Goal: Task Accomplishment & Management: Complete application form

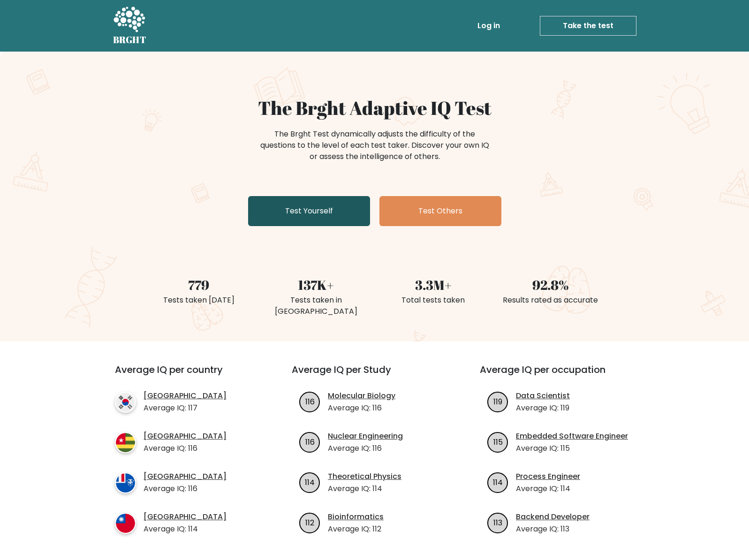
click at [323, 209] on link "Test Yourself" at bounding box center [309, 211] width 122 height 30
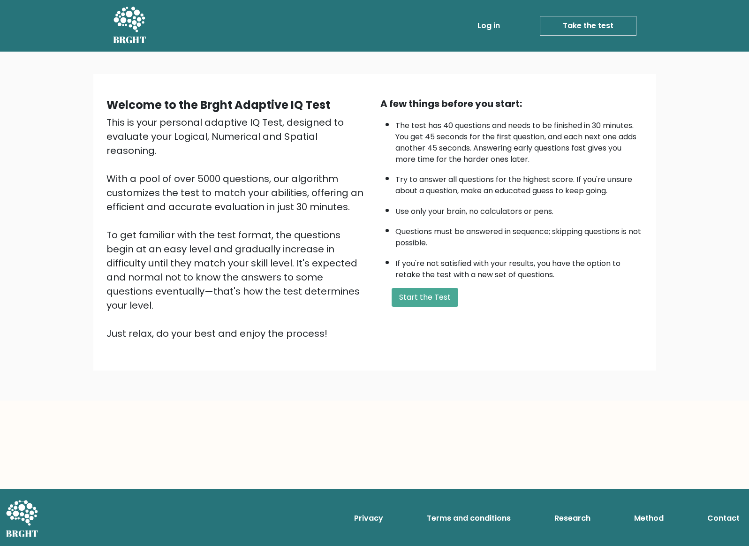
click at [420, 311] on div "A few things before you start: The test has 40 questions and needs to be finish…" at bounding box center [512, 219] width 274 height 244
click at [420, 292] on button "Start the Test" at bounding box center [425, 297] width 67 height 19
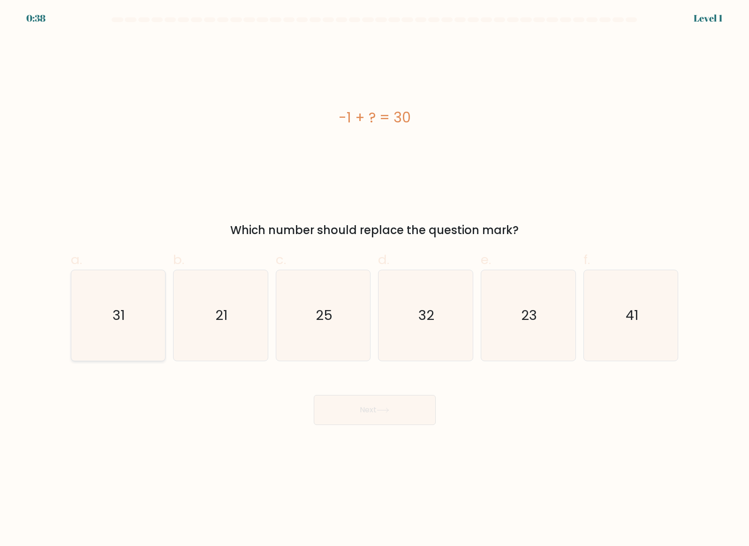
click at [128, 291] on icon "31" at bounding box center [118, 315] width 90 height 90
click at [375, 279] on input "a. 31" at bounding box center [375, 276] width 0 height 6
radio input "true"
click at [400, 409] on button "Next" at bounding box center [375, 410] width 122 height 30
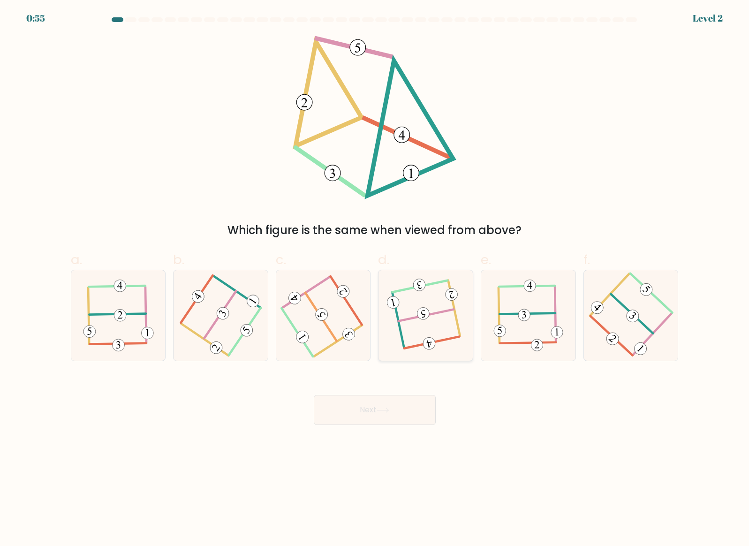
click at [419, 317] on 115 at bounding box center [423, 313] width 15 height 15
click at [375, 279] on input "d." at bounding box center [375, 276] width 0 height 6
radio input "true"
click at [387, 396] on button "Next" at bounding box center [375, 410] width 122 height 30
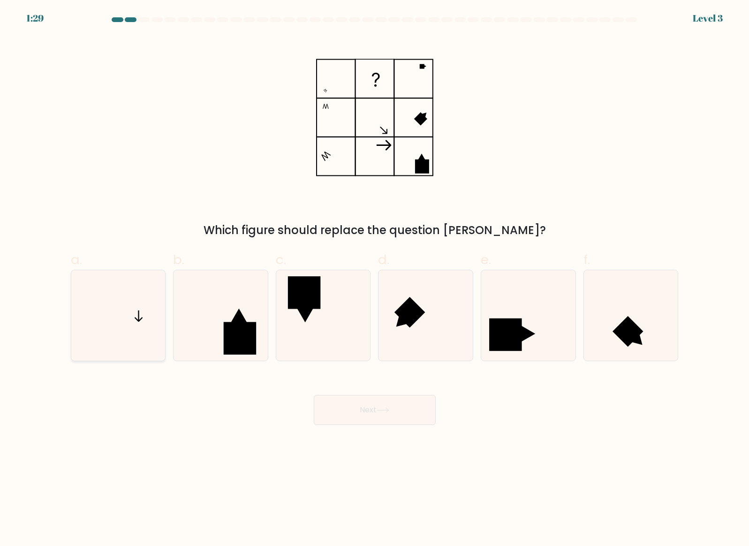
click at [115, 329] on icon at bounding box center [118, 315] width 90 height 90
click at [375, 279] on input "a." at bounding box center [375, 276] width 0 height 6
radio input "true"
click at [351, 407] on button "Next" at bounding box center [375, 410] width 122 height 30
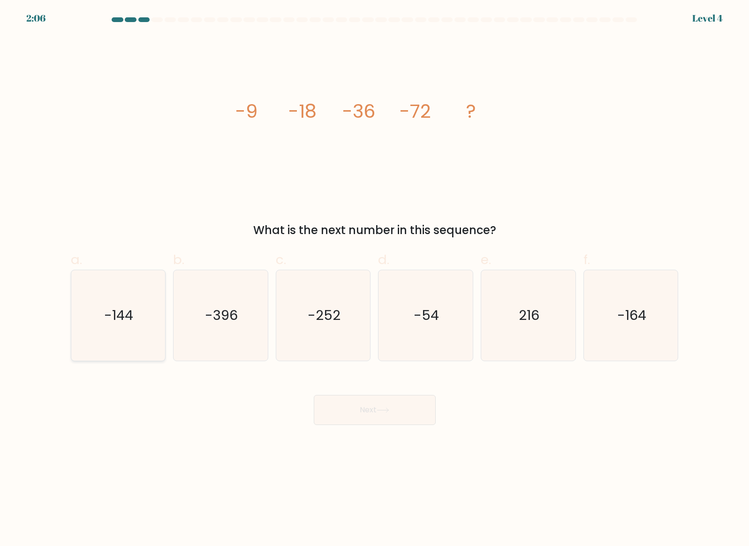
click at [94, 318] on icon "-144" at bounding box center [118, 315] width 90 height 90
click at [375, 279] on input "a. -144" at bounding box center [375, 276] width 0 height 6
radio input "true"
click at [369, 415] on button "Next" at bounding box center [375, 410] width 122 height 30
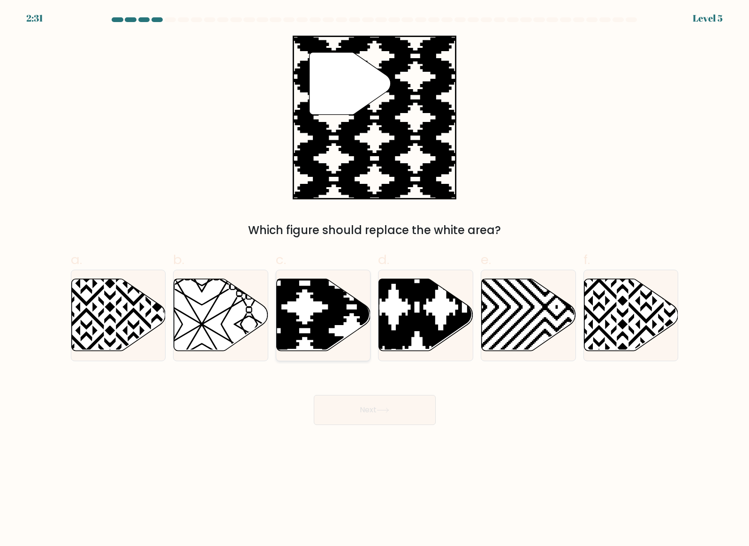
click at [325, 313] on icon at bounding box center [352, 354] width 190 height 190
click at [375, 279] on input "c." at bounding box center [375, 276] width 0 height 6
radio input "true"
click at [387, 411] on icon at bounding box center [383, 409] width 13 height 5
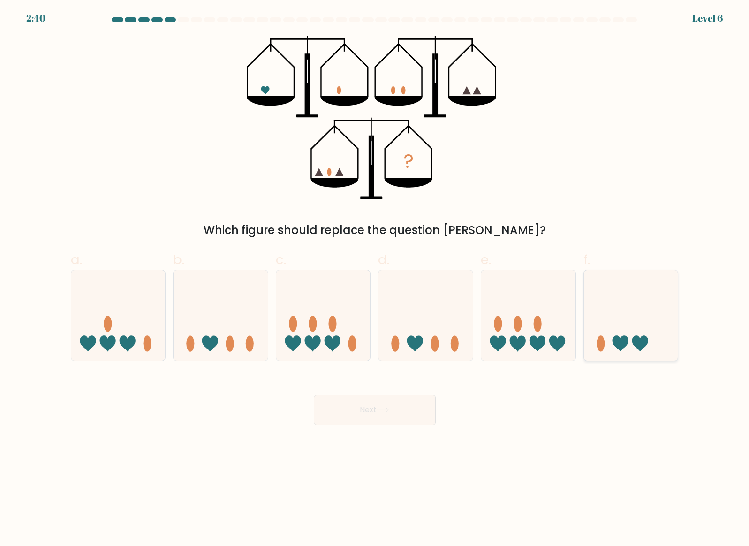
click at [606, 331] on icon at bounding box center [631, 315] width 94 height 78
click at [375, 279] on input "f." at bounding box center [375, 276] width 0 height 6
radio input "true"
click at [397, 407] on button "Next" at bounding box center [375, 410] width 122 height 30
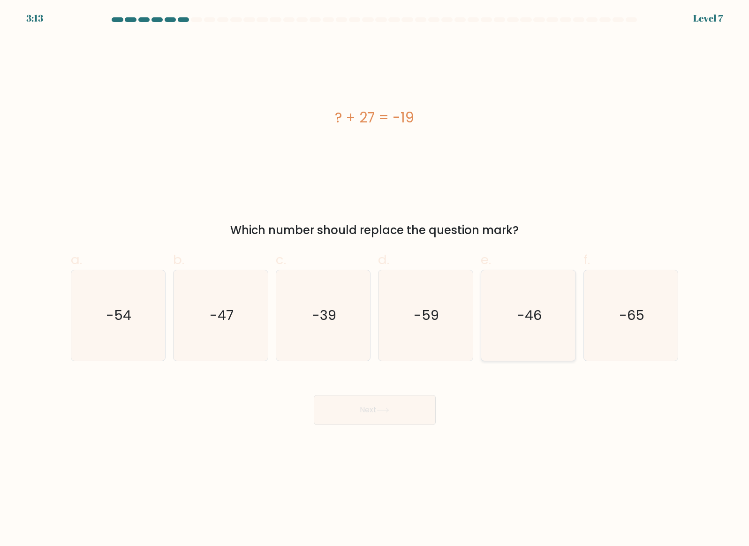
click at [526, 319] on text "-46" at bounding box center [529, 315] width 25 height 19
click at [375, 279] on input "e. -46" at bounding box center [375, 276] width 0 height 6
radio input "true"
click at [395, 408] on button "Next" at bounding box center [375, 410] width 122 height 30
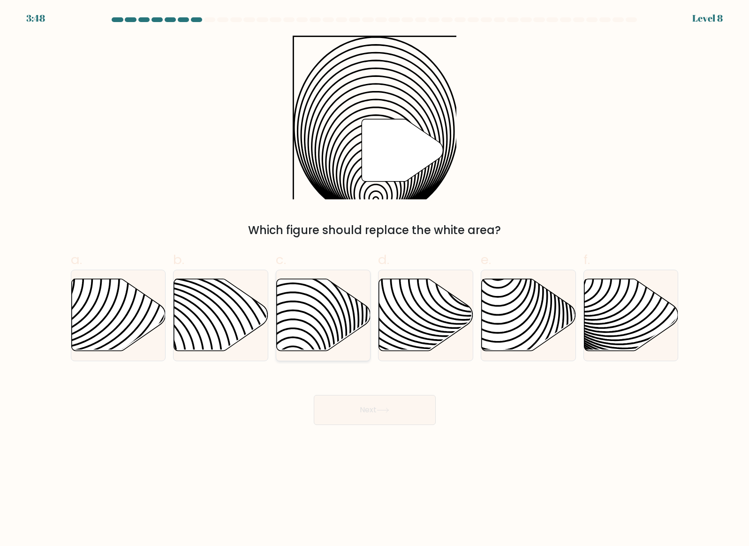
click at [312, 332] on icon at bounding box center [324, 315] width 94 height 72
click at [375, 279] on input "c." at bounding box center [375, 276] width 0 height 6
radio input "true"
click at [370, 411] on button "Next" at bounding box center [375, 410] width 122 height 30
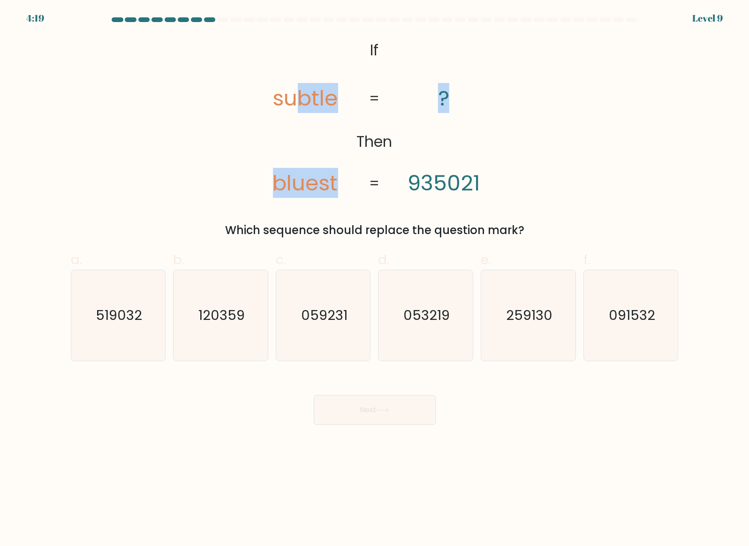
drag, startPoint x: 303, startPoint y: 94, endPoint x: 407, endPoint y: 175, distance: 132.0
click at [405, 173] on icon "@import url('https://fonts.googleapis.com/css?family=Abril+Fatface:400,100,100i…" at bounding box center [374, 118] width 266 height 164
click at [407, 175] on icon "@import url('https://fonts.googleapis.com/css?family=Abril+Fatface:400,100,100i…" at bounding box center [374, 118] width 266 height 164
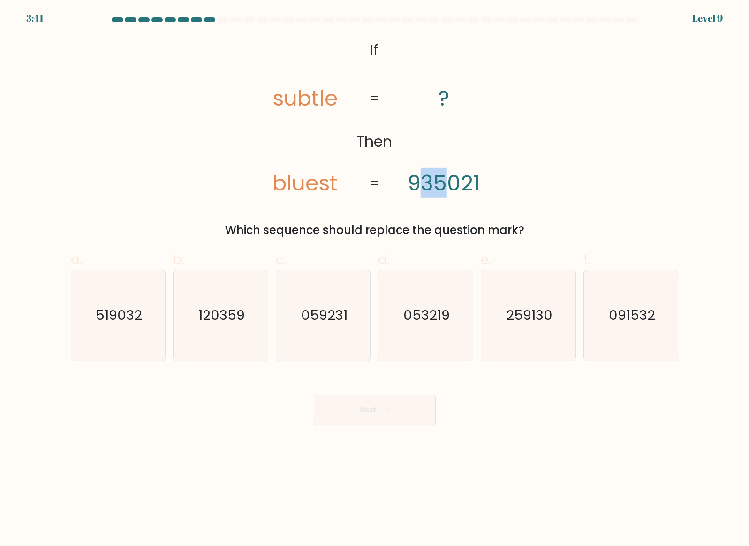
drag, startPoint x: 445, startPoint y: 186, endPoint x: 415, endPoint y: 184, distance: 29.6
click at [415, 184] on tspan "935021" at bounding box center [443, 183] width 72 height 30
drag, startPoint x: 462, startPoint y: 184, endPoint x: 473, endPoint y: 185, distance: 10.8
click at [473, 185] on tspan "935021" at bounding box center [443, 183] width 72 height 30
click at [541, 346] on icon "259130" at bounding box center [528, 315] width 90 height 90
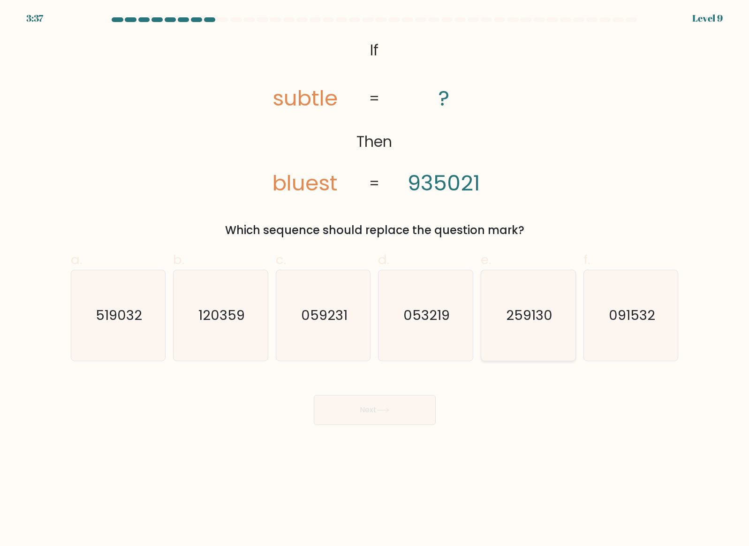
click at [375, 279] on input "e. 259130" at bounding box center [375, 276] width 0 height 6
radio input "true"
click at [369, 407] on button "Next" at bounding box center [375, 410] width 122 height 30
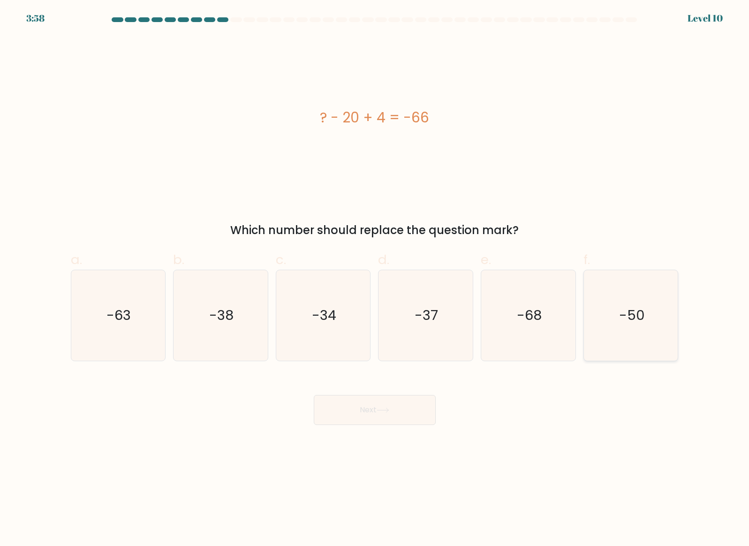
click at [662, 337] on icon "-50" at bounding box center [631, 315] width 90 height 90
click at [375, 279] on input "f. -50" at bounding box center [375, 276] width 0 height 6
radio input "true"
click at [375, 406] on button "Next" at bounding box center [375, 410] width 122 height 30
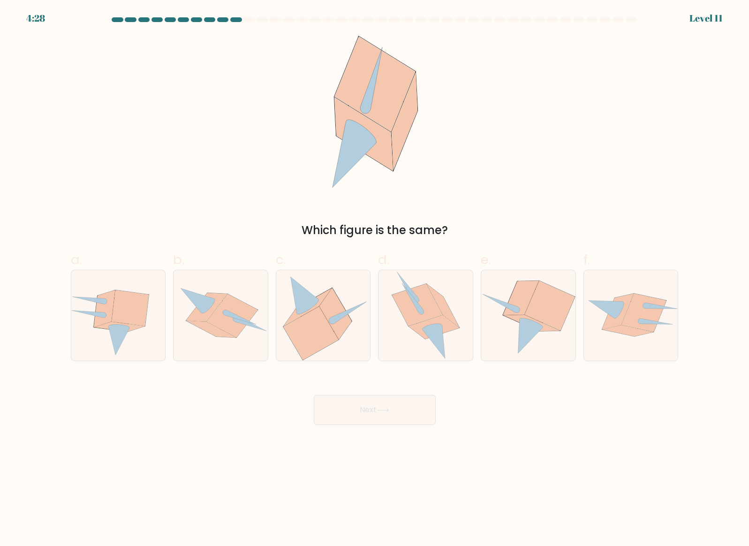
drag, startPoint x: 389, startPoint y: 118, endPoint x: 437, endPoint y: 121, distance: 48.4
click at [437, 121] on div "Which figure is the same?" at bounding box center [374, 137] width 619 height 203
click at [543, 309] on icon at bounding box center [550, 306] width 50 height 50
click at [375, 279] on input "e." at bounding box center [375, 276] width 0 height 6
radio input "true"
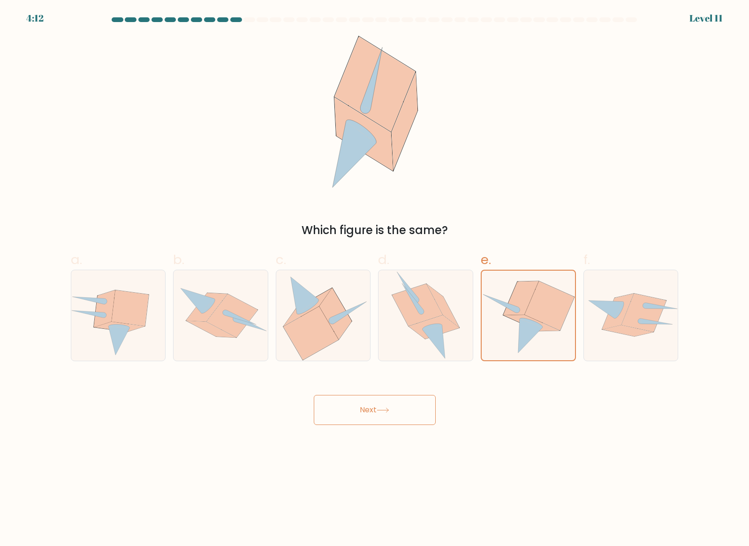
click at [390, 405] on button "Next" at bounding box center [375, 410] width 122 height 30
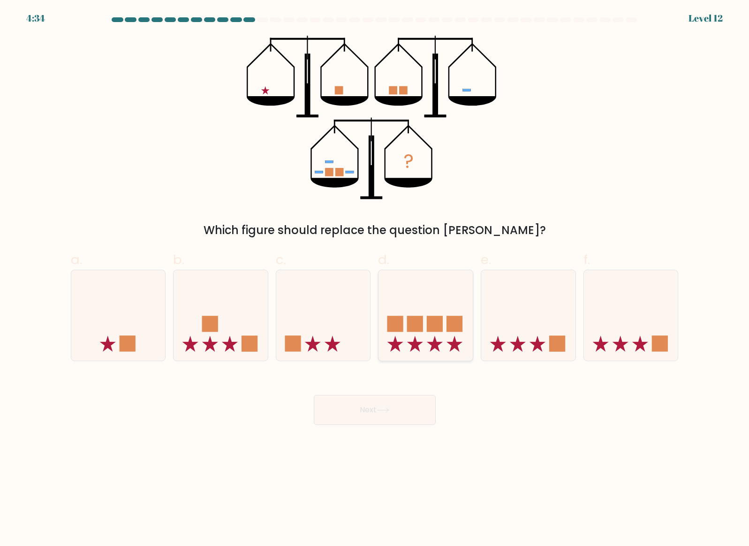
click at [428, 318] on rect at bounding box center [435, 324] width 16 height 16
click at [375, 279] on input "d." at bounding box center [375, 276] width 0 height 6
radio input "true"
click at [402, 420] on button "Next" at bounding box center [375, 410] width 122 height 30
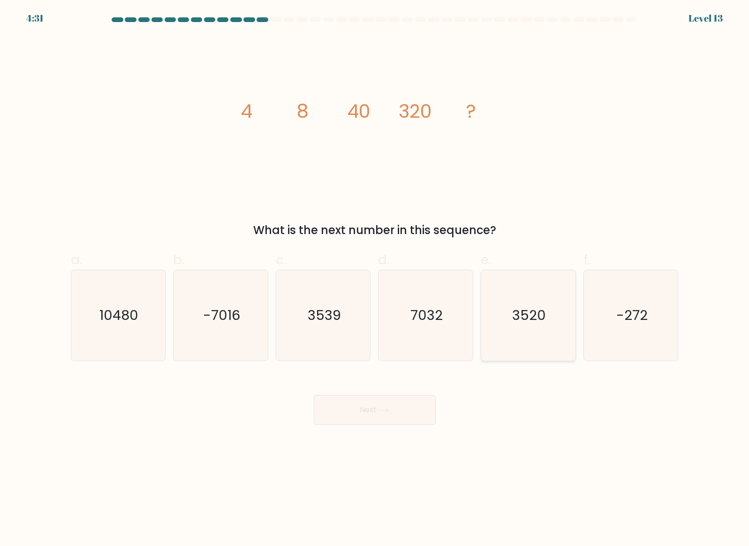
click at [520, 332] on icon "3520" at bounding box center [528, 315] width 90 height 90
click at [375, 279] on input "e. 3520" at bounding box center [375, 276] width 0 height 6
radio input "true"
click at [410, 409] on button "Next" at bounding box center [375, 410] width 122 height 30
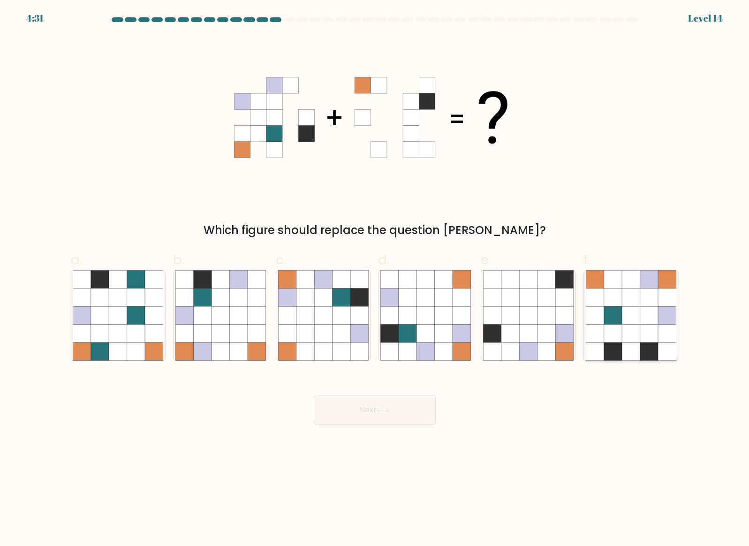
click at [633, 314] on icon at bounding box center [631, 315] width 18 height 18
click at [375, 279] on input "f." at bounding box center [375, 276] width 0 height 6
radio input "true"
click at [381, 411] on icon at bounding box center [383, 409] width 13 height 5
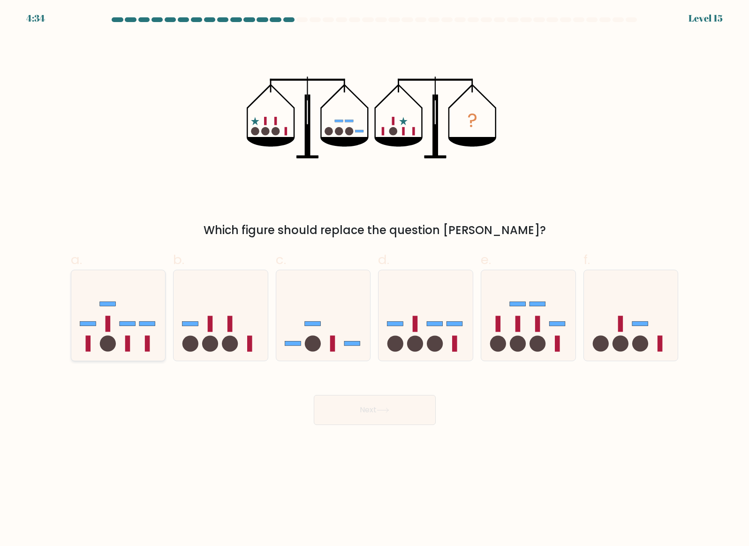
click at [124, 321] on rect at bounding box center [128, 323] width 16 height 5
click at [375, 279] on input "a." at bounding box center [375, 276] width 0 height 6
radio input "true"
click at [394, 407] on button "Next" at bounding box center [375, 410] width 122 height 30
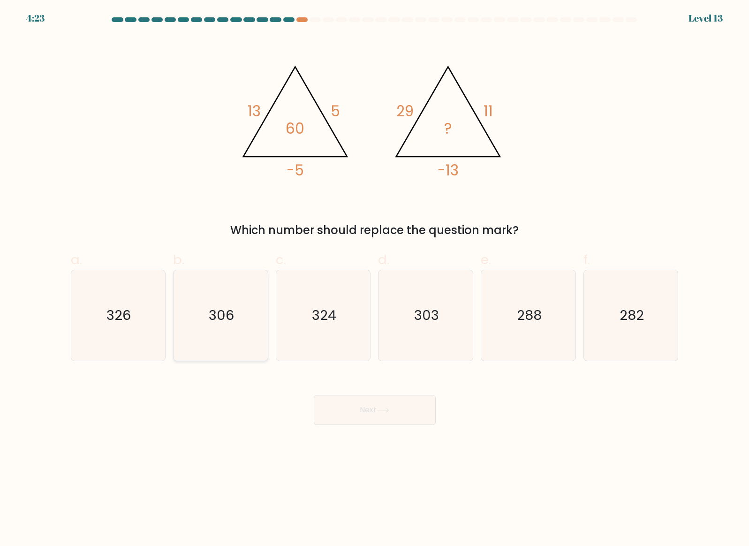
click at [204, 321] on icon "306" at bounding box center [220, 315] width 90 height 90
click at [375, 279] on input "b. 306" at bounding box center [375, 276] width 0 height 6
radio input "true"
click at [364, 414] on button "Next" at bounding box center [375, 410] width 122 height 30
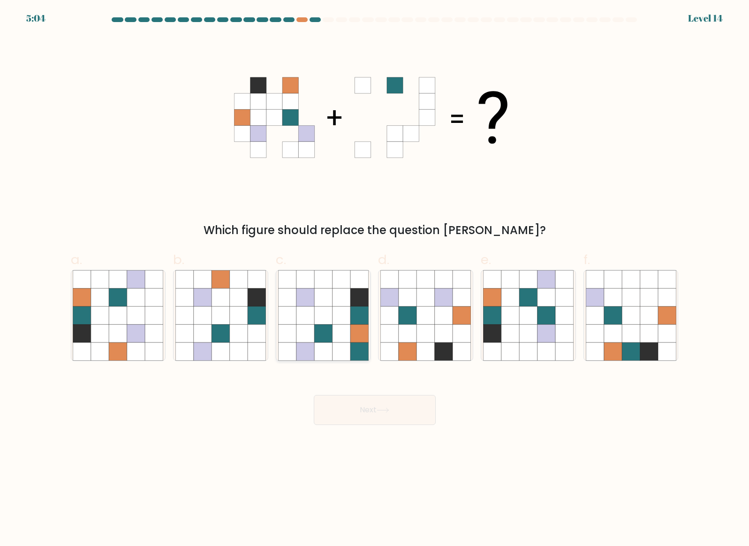
click at [329, 341] on icon at bounding box center [323, 333] width 18 height 18
click at [375, 279] on input "c." at bounding box center [375, 276] width 0 height 6
radio input "true"
click at [367, 413] on button "Next" at bounding box center [375, 410] width 122 height 30
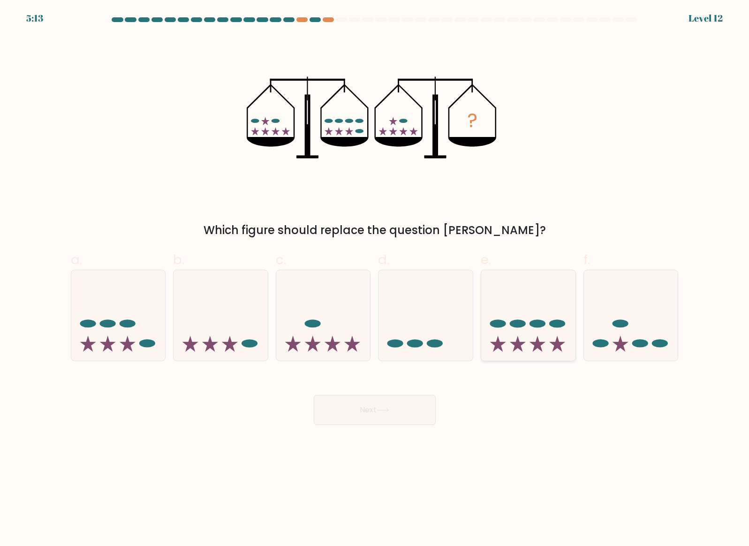
click at [542, 333] on icon at bounding box center [528, 315] width 94 height 78
click at [375, 279] on input "e." at bounding box center [375, 276] width 0 height 6
radio input "true"
click at [393, 410] on button "Next" at bounding box center [375, 410] width 122 height 30
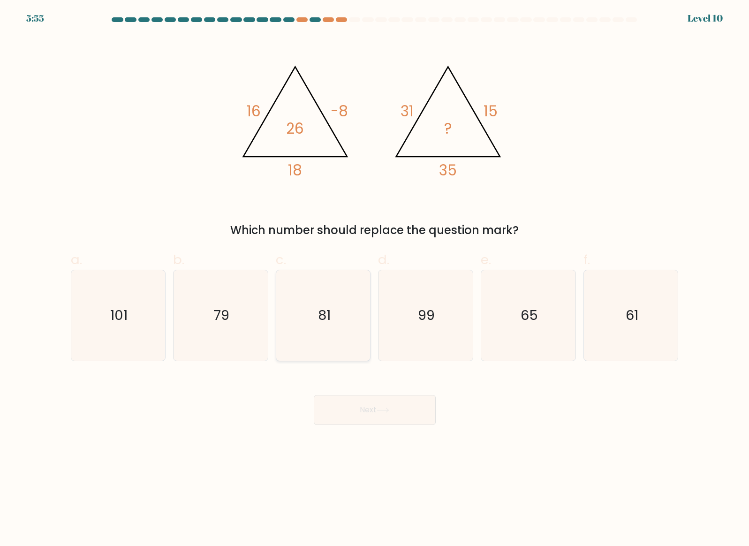
click at [335, 329] on icon "81" at bounding box center [323, 315] width 90 height 90
click at [375, 279] on input "c. 81" at bounding box center [375, 276] width 0 height 6
radio input "true"
click at [347, 419] on button "Next" at bounding box center [375, 410] width 122 height 30
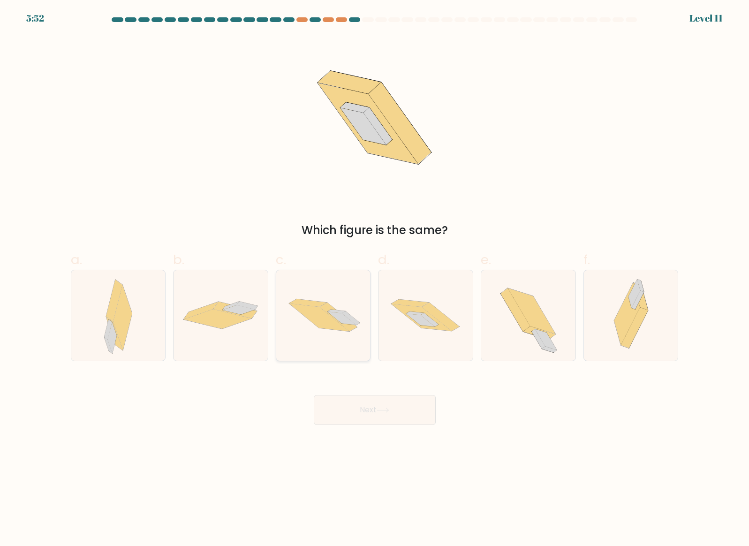
click at [363, 315] on icon at bounding box center [323, 315] width 94 height 63
click at [375, 279] on input "c." at bounding box center [375, 276] width 0 height 6
radio input "true"
click at [431, 322] on icon at bounding box center [430, 320] width 18 height 14
click at [375, 279] on input "d." at bounding box center [375, 276] width 0 height 6
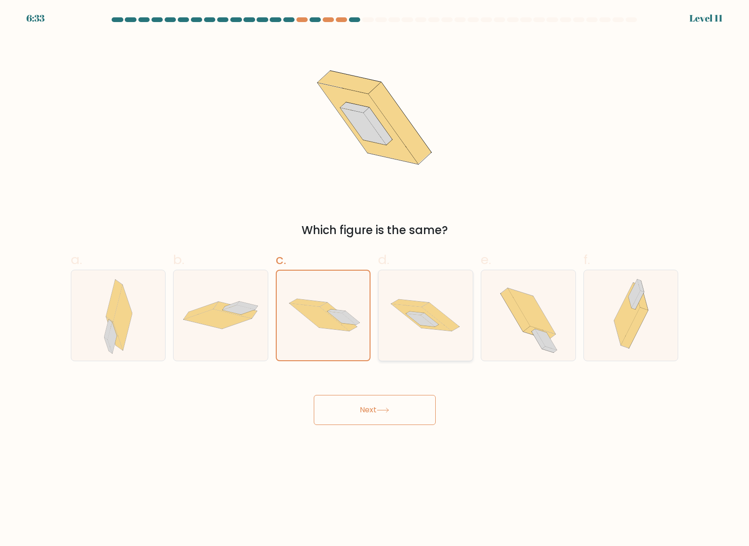
radio input "true"
click at [393, 412] on button "Next" at bounding box center [375, 410] width 122 height 30
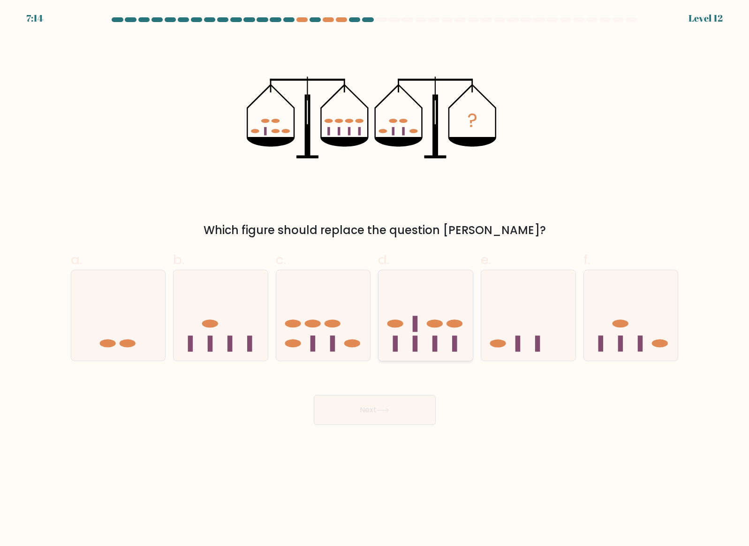
click at [389, 322] on ellipse at bounding box center [395, 323] width 16 height 8
click at [375, 279] on input "d." at bounding box center [375, 276] width 0 height 6
radio input "true"
click at [377, 414] on button "Next" at bounding box center [375, 410] width 122 height 30
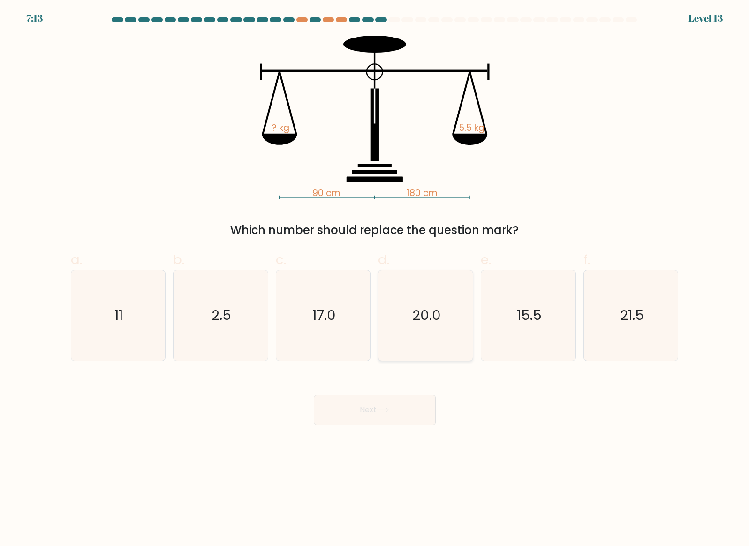
click at [389, 305] on icon "20.0" at bounding box center [425, 315] width 90 height 90
click at [375, 279] on input "d. 20.0" at bounding box center [375, 276] width 0 height 6
radio input "true"
click at [369, 417] on button "Next" at bounding box center [375, 410] width 122 height 30
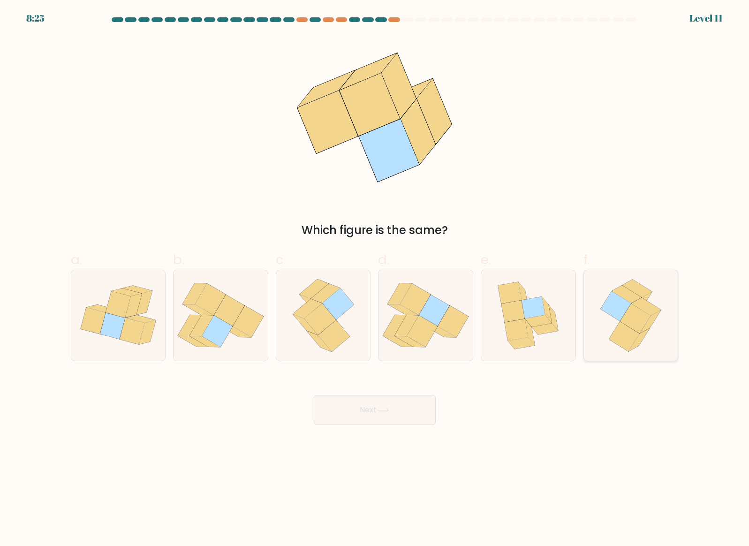
click at [642, 311] on icon at bounding box center [635, 318] width 30 height 30
click at [375, 279] on input "f." at bounding box center [375, 276] width 0 height 6
radio input "true"
click at [394, 400] on button "Next" at bounding box center [375, 410] width 122 height 30
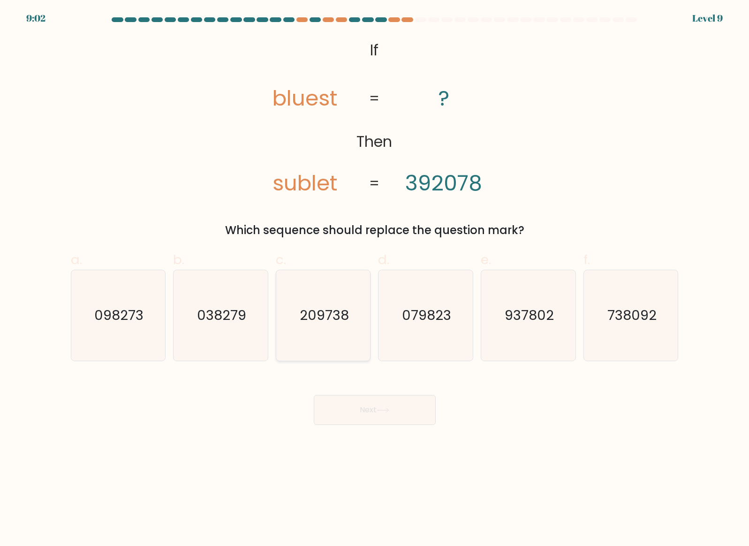
click at [320, 333] on icon "209738" at bounding box center [323, 315] width 90 height 90
click at [375, 279] on input "c. 209738" at bounding box center [375, 276] width 0 height 6
radio input "true"
click at [350, 411] on button "Next" at bounding box center [375, 410] width 122 height 30
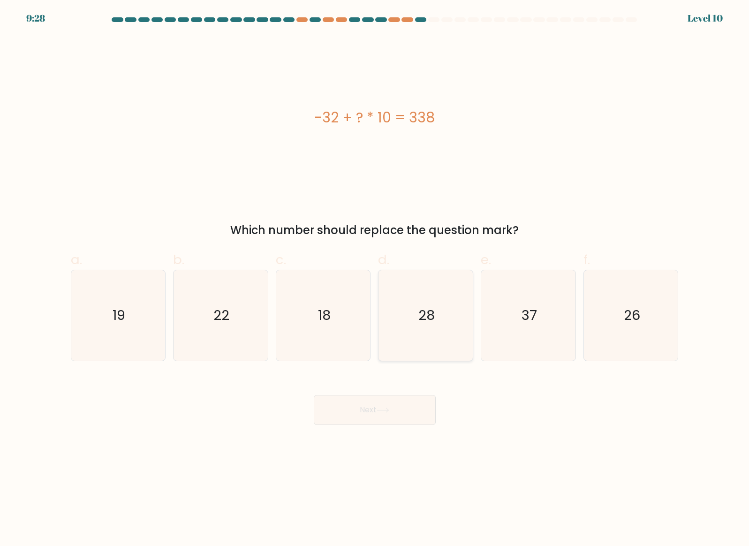
click at [399, 325] on icon "28" at bounding box center [425, 315] width 90 height 90
click at [375, 279] on input "d. 28" at bounding box center [375, 276] width 0 height 6
radio input "true"
click at [402, 415] on button "Next" at bounding box center [375, 410] width 122 height 30
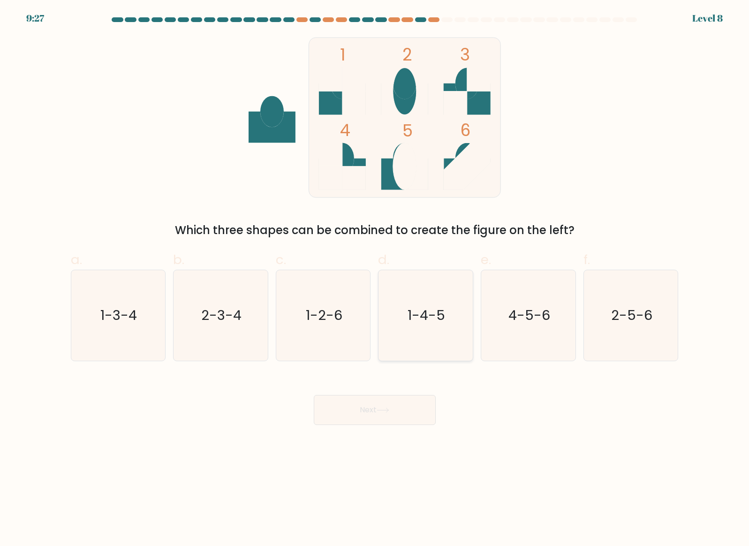
click at [401, 314] on icon "1-4-5" at bounding box center [425, 315] width 90 height 90
click at [375, 279] on input "d. 1-4-5" at bounding box center [375, 276] width 0 height 6
radio input "true"
click at [390, 414] on button "Next" at bounding box center [375, 410] width 122 height 30
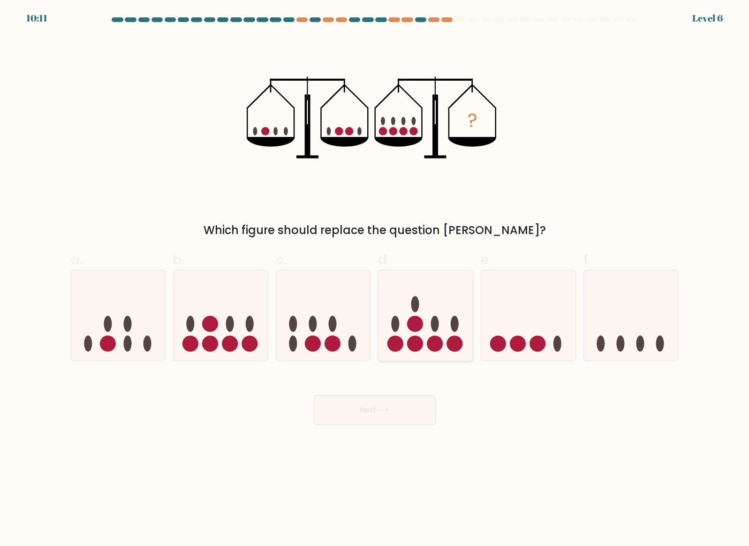
click at [402, 278] on icon at bounding box center [425, 315] width 94 height 78
click at [375, 278] on input "d." at bounding box center [375, 276] width 0 height 6
radio input "true"
click at [389, 408] on icon at bounding box center [383, 409] width 13 height 5
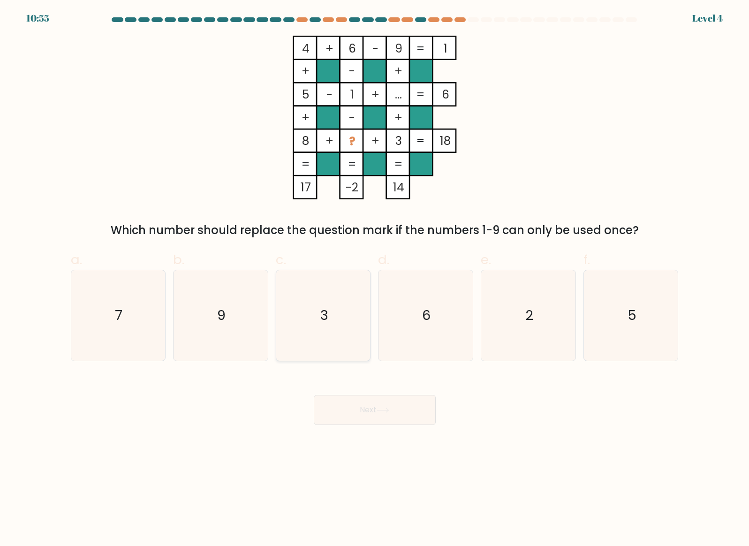
click at [364, 334] on icon "3" at bounding box center [323, 315] width 90 height 90
click at [375, 279] on input "c. 3" at bounding box center [375, 276] width 0 height 6
radio input "true"
click at [99, 351] on icon "7" at bounding box center [118, 315] width 90 height 90
click at [375, 279] on input "a. 7" at bounding box center [375, 276] width 0 height 6
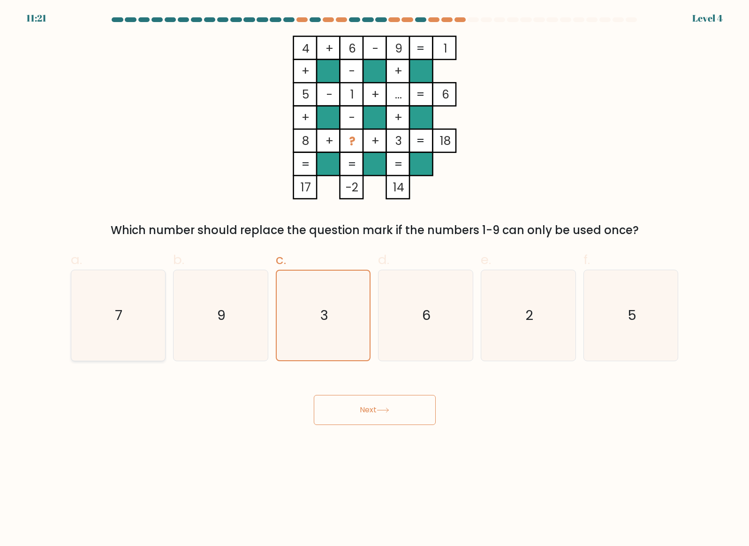
radio input "true"
click at [362, 406] on button "Next" at bounding box center [375, 410] width 122 height 30
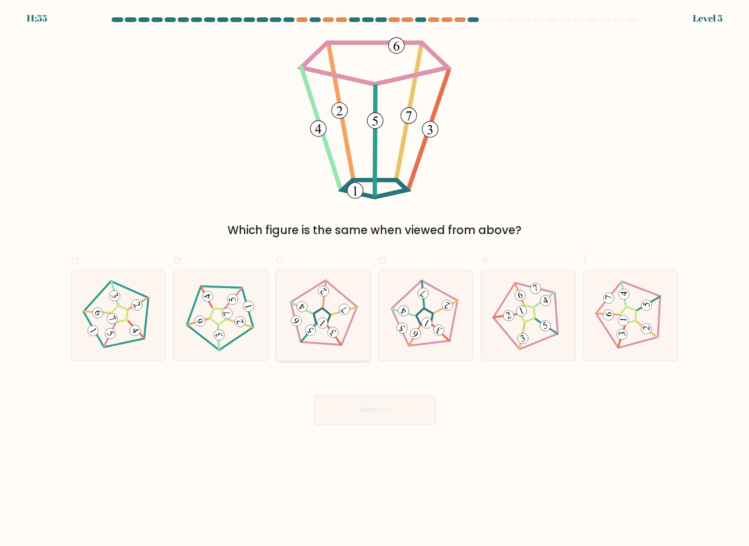
click at [328, 325] on 27 at bounding box center [334, 334] width 21 height 19
click at [375, 279] on input "c." at bounding box center [375, 276] width 0 height 6
radio input "true"
click at [362, 411] on button "Next" at bounding box center [375, 410] width 122 height 30
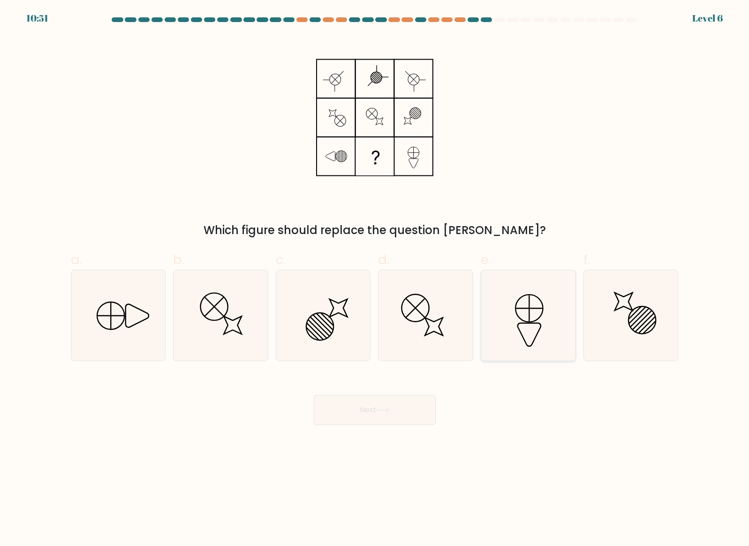
click at [556, 316] on icon at bounding box center [528, 315] width 90 height 90
click at [375, 279] on input "e." at bounding box center [375, 276] width 0 height 6
radio input "true"
click at [407, 413] on button "Next" at bounding box center [375, 410] width 122 height 30
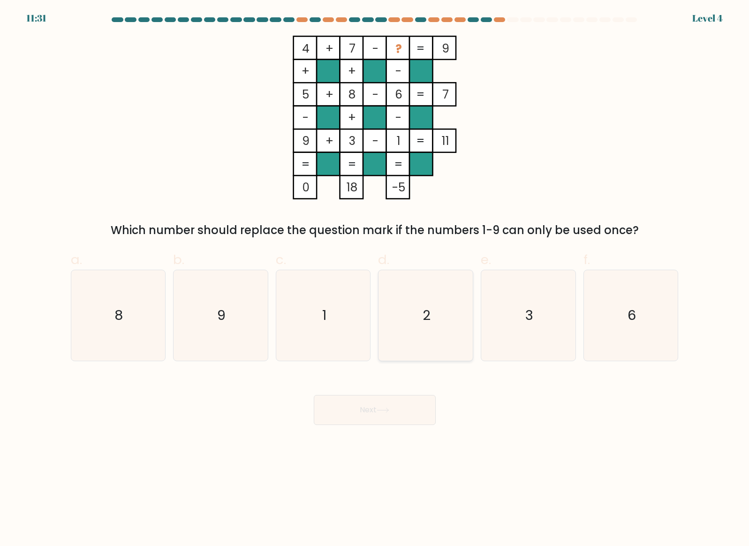
click at [430, 304] on icon "2" at bounding box center [425, 315] width 90 height 90
click at [375, 279] on input "d. 2" at bounding box center [375, 276] width 0 height 6
radio input "true"
click at [405, 411] on button "Next" at bounding box center [375, 410] width 122 height 30
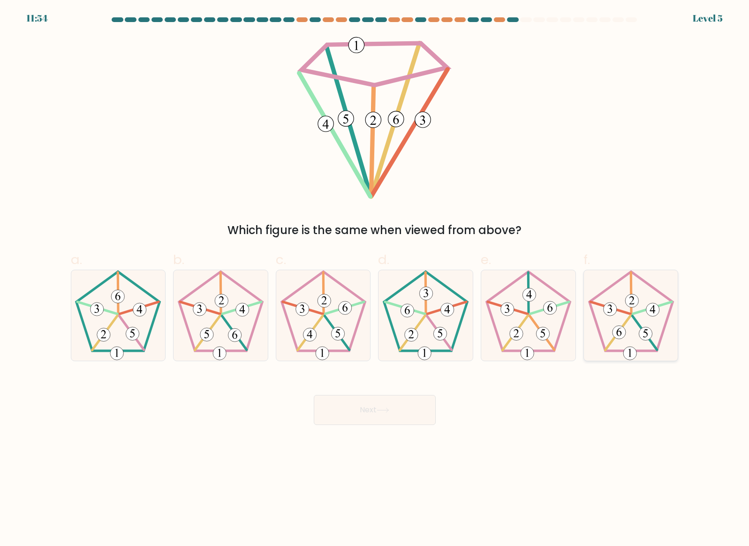
click at [623, 292] on icon at bounding box center [631, 315] width 90 height 90
click at [375, 279] on input "f." at bounding box center [375, 276] width 0 height 6
radio input "true"
click at [392, 407] on button "Next" at bounding box center [375, 410] width 122 height 30
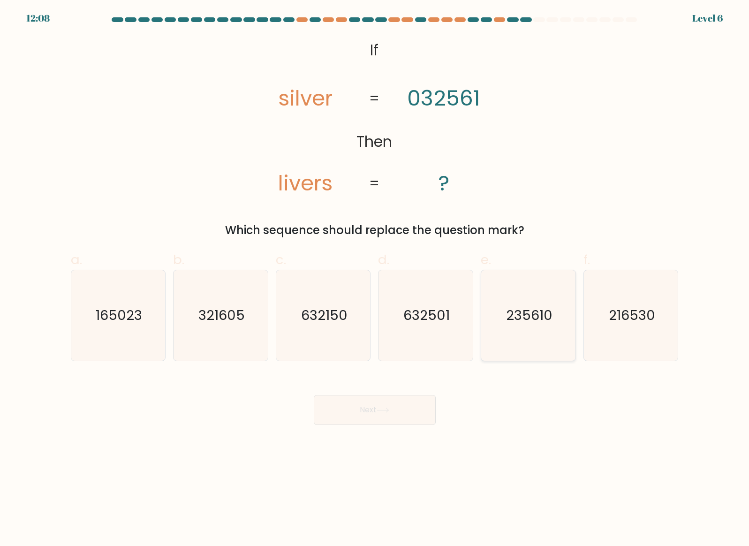
click at [518, 331] on icon "235610" at bounding box center [528, 315] width 90 height 90
click at [375, 279] on input "e. 235610" at bounding box center [375, 276] width 0 height 6
radio input "true"
click at [358, 402] on button "Next" at bounding box center [375, 410] width 122 height 30
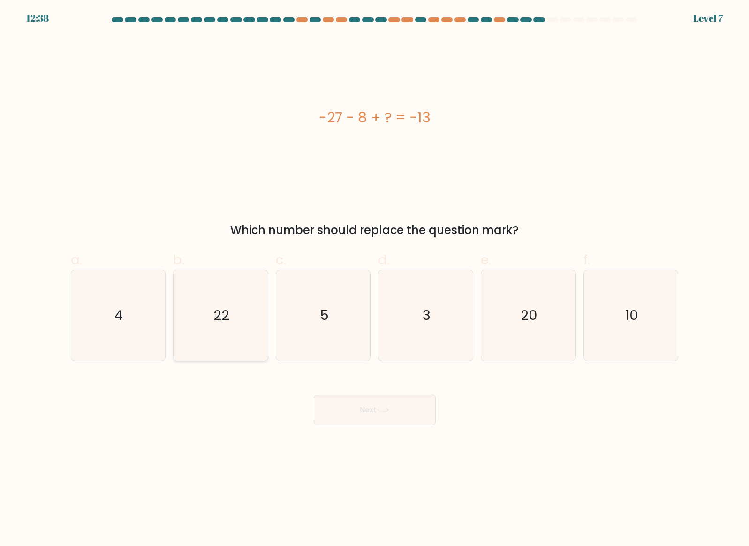
click at [243, 319] on icon "22" at bounding box center [220, 315] width 90 height 90
click at [375, 279] on input "b. 22" at bounding box center [375, 276] width 0 height 6
radio input "true"
click at [369, 410] on button "Next" at bounding box center [375, 410] width 122 height 30
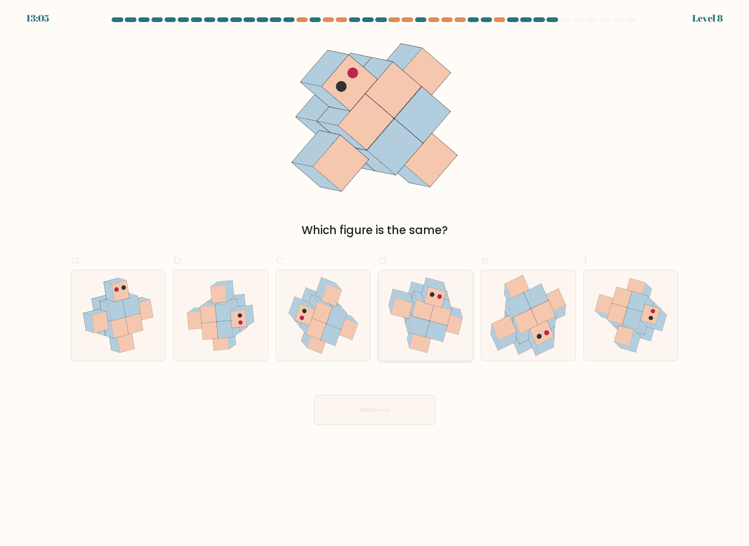
click at [440, 326] on icon at bounding box center [436, 331] width 22 height 20
click at [375, 279] on input "d." at bounding box center [375, 276] width 0 height 6
radio input "true"
click at [376, 408] on button "Next" at bounding box center [375, 410] width 122 height 30
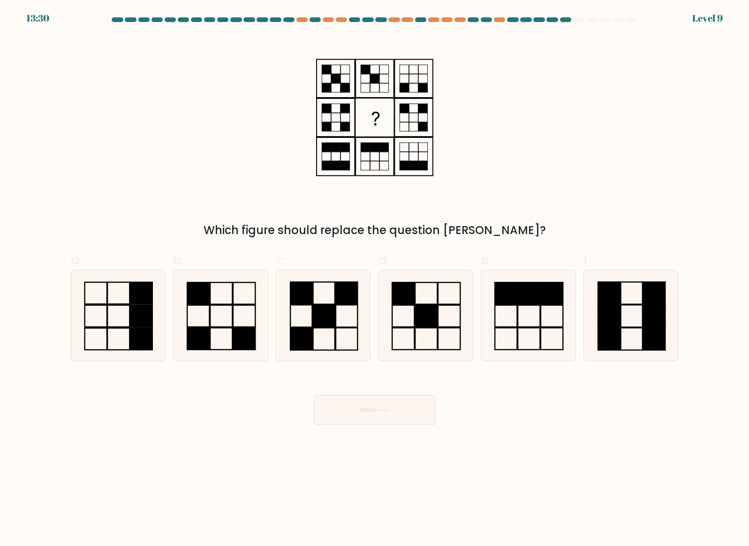
click at [362, 128] on rect at bounding box center [375, 118] width 38 height 38
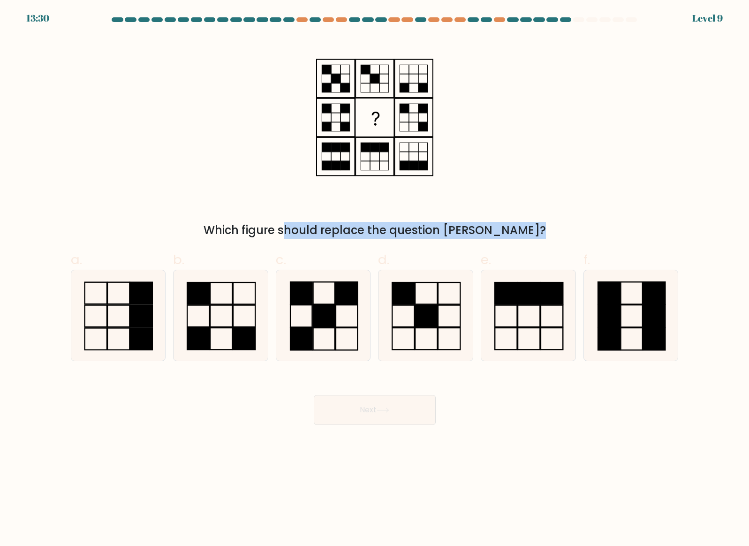
click at [362, 128] on rect at bounding box center [375, 118] width 38 height 38
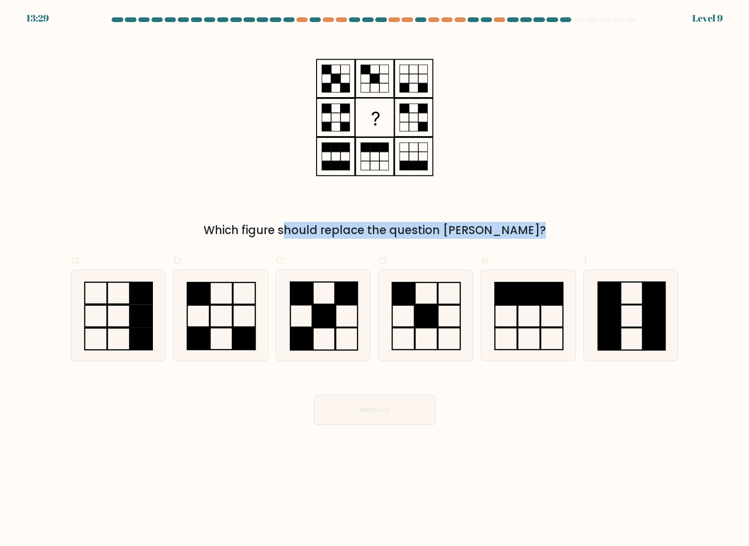
click at [362, 128] on rect at bounding box center [375, 118] width 38 height 38
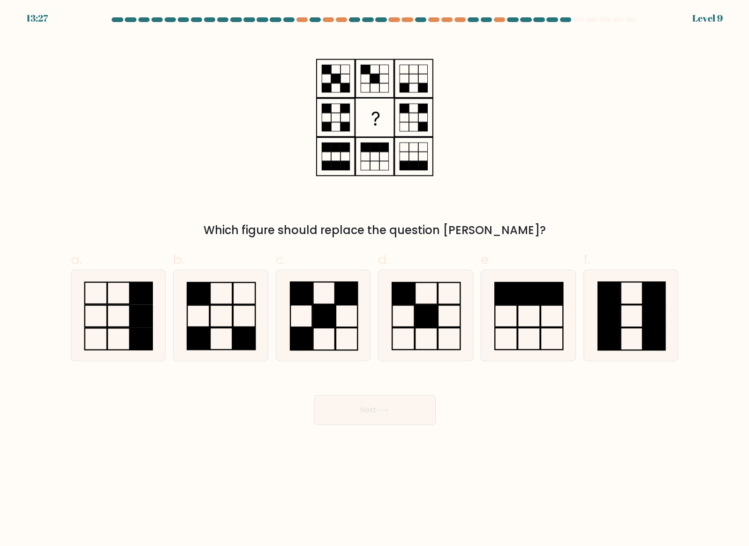
click at [362, 128] on rect at bounding box center [375, 118] width 38 height 38
click at [367, 128] on rect at bounding box center [375, 118] width 38 height 38
click at [332, 331] on icon at bounding box center [323, 315] width 90 height 90
click at [375, 279] on input "c." at bounding box center [375, 276] width 0 height 6
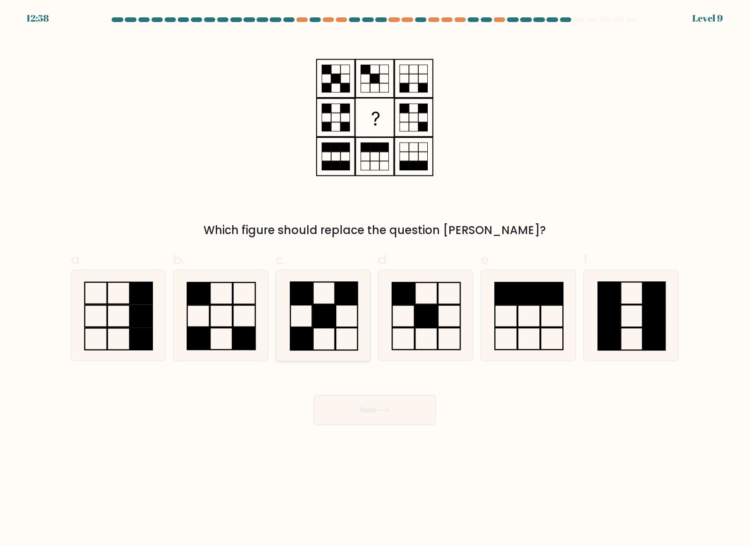
radio input "true"
click at [346, 417] on button "Next" at bounding box center [375, 410] width 122 height 30
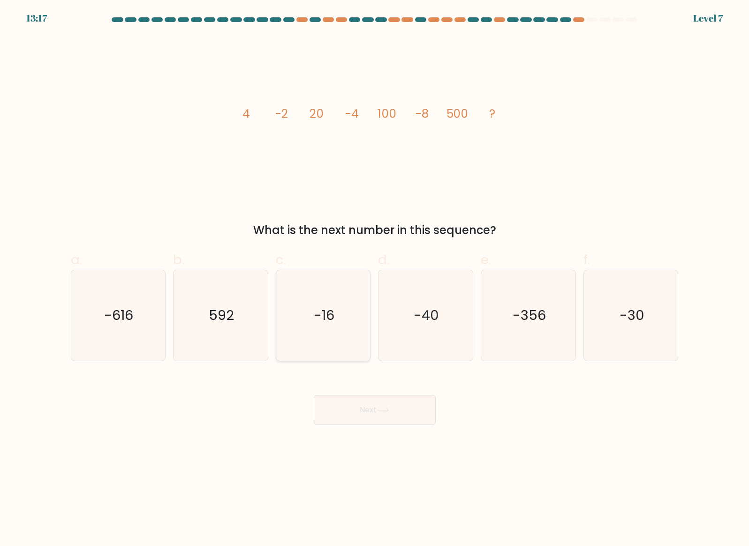
click at [317, 315] on text "-16" at bounding box center [324, 315] width 21 height 19
click at [375, 279] on input "c. -16" at bounding box center [375, 276] width 0 height 6
radio input "true"
click at [384, 413] on button "Next" at bounding box center [375, 410] width 122 height 30
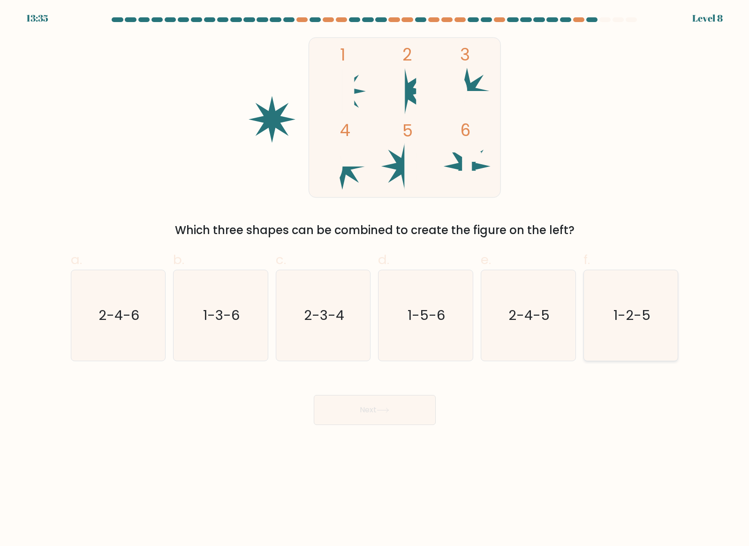
click at [671, 348] on icon "1-2-5" at bounding box center [631, 315] width 90 height 90
click at [375, 279] on input "f. 1-2-5" at bounding box center [375, 276] width 0 height 6
radio input "true"
click at [379, 402] on button "Next" at bounding box center [375, 410] width 122 height 30
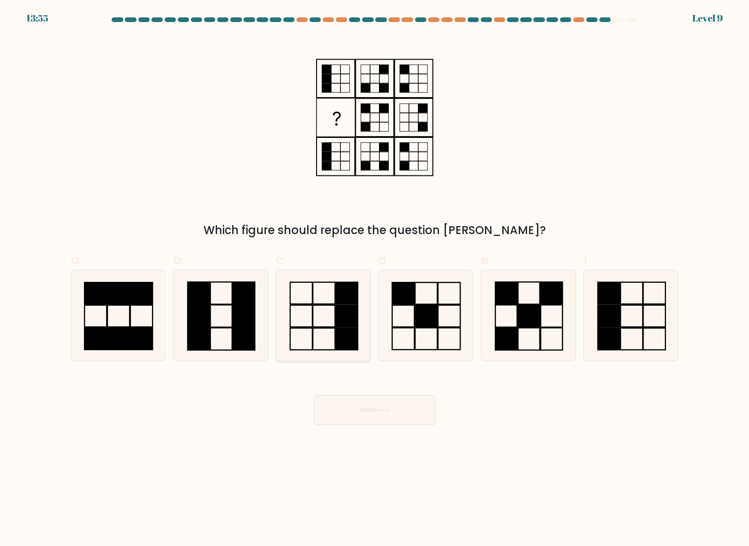
click at [331, 314] on icon at bounding box center [323, 315] width 90 height 90
click at [375, 279] on input "c." at bounding box center [375, 276] width 0 height 6
radio input "true"
click at [379, 410] on icon at bounding box center [383, 409] width 13 height 5
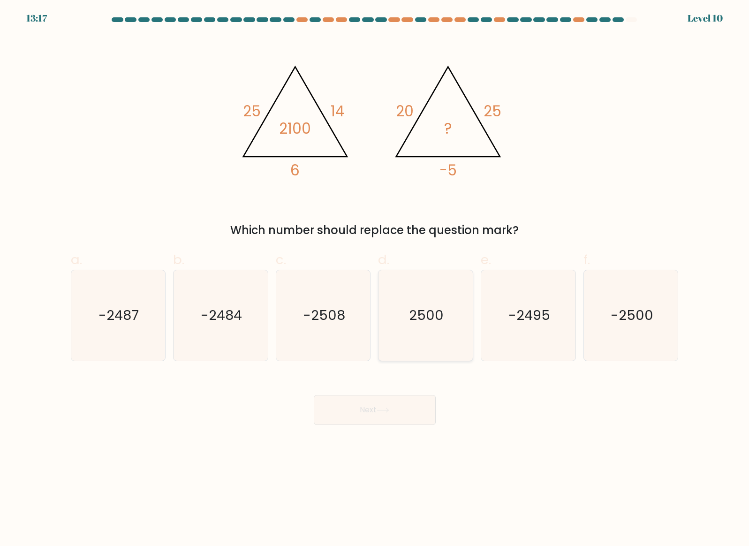
click at [459, 318] on icon "2500" at bounding box center [425, 315] width 90 height 90
click at [375, 279] on input "d. 2500" at bounding box center [375, 276] width 0 height 6
radio input "true"
click at [634, 328] on icon "-2500" at bounding box center [631, 315] width 90 height 90
click at [375, 279] on input "f. -2500" at bounding box center [375, 276] width 0 height 6
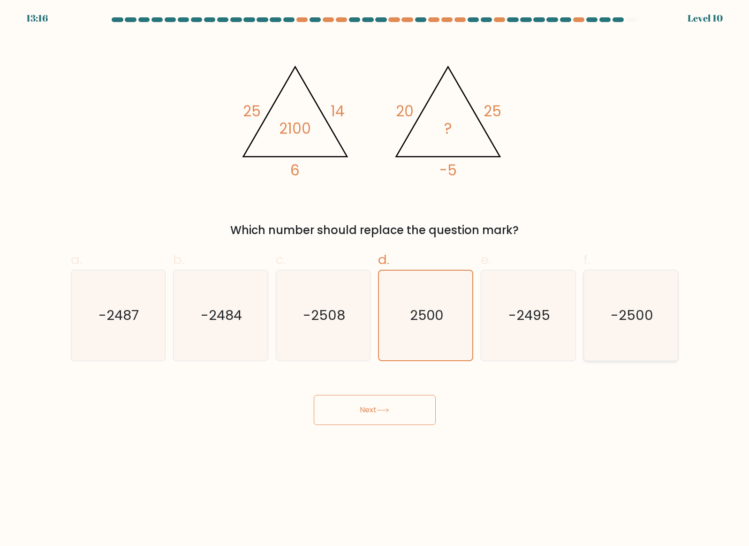
radio input "true"
click at [388, 412] on icon at bounding box center [383, 409] width 13 height 5
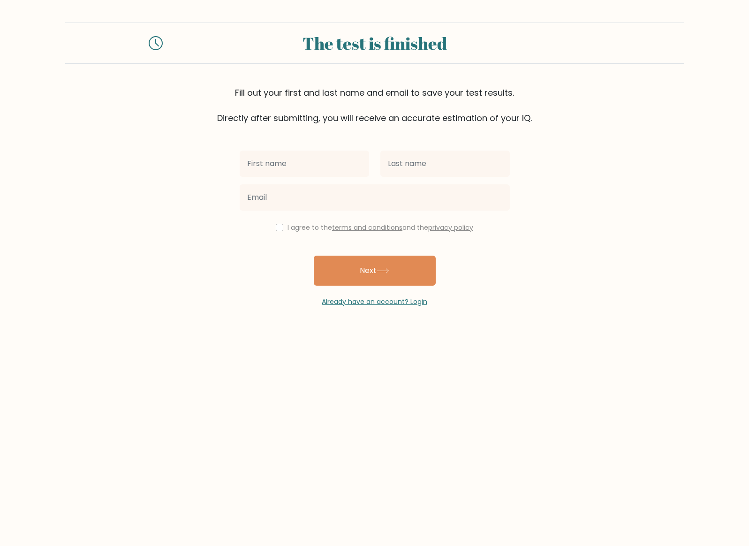
type input "Burak"
type input "Cinar"
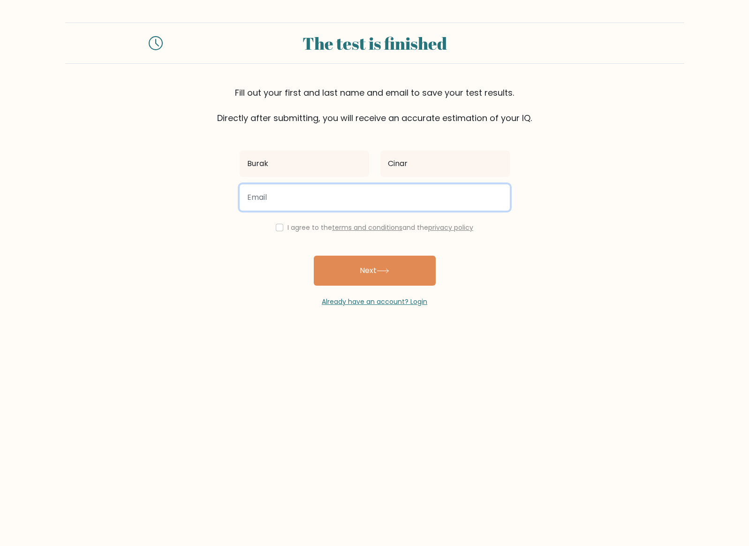
type input "iamburakcinar@gmail.com"
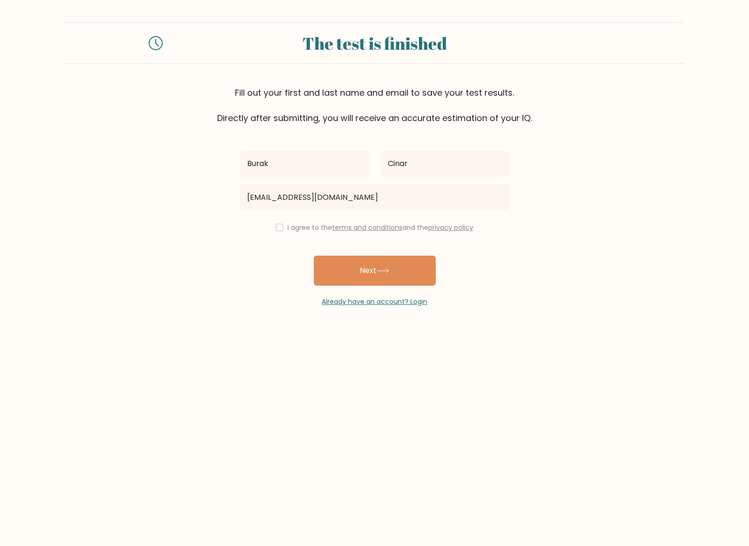
click at [302, 228] on label "I agree to the terms and conditions and the privacy policy" at bounding box center [380, 227] width 186 height 9
click at [273, 224] on div "I agree to the terms and conditions and the privacy policy" at bounding box center [374, 227] width 281 height 11
click at [278, 225] on input "checkbox" at bounding box center [280, 228] width 8 height 8
checkbox input "true"
click at [342, 273] on button "Next" at bounding box center [375, 271] width 122 height 30
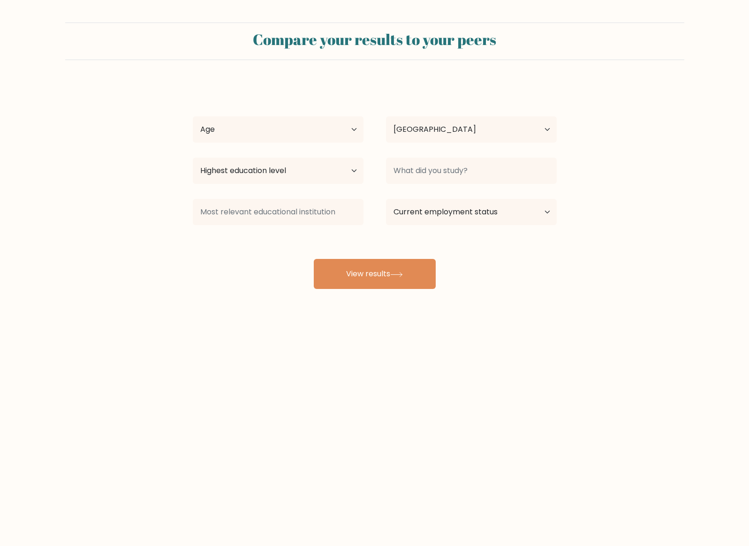
select select "US"
click at [278, 138] on select "Age Under [DEMOGRAPHIC_DATA] [DEMOGRAPHIC_DATA] [DEMOGRAPHIC_DATA] [DEMOGRAPHIC…" at bounding box center [278, 129] width 171 height 26
select select "35_44"
click at [193, 116] on select "Age Under [DEMOGRAPHIC_DATA] [DEMOGRAPHIC_DATA] [DEMOGRAPHIC_DATA] [DEMOGRAPHIC…" at bounding box center [278, 129] width 171 height 26
click at [419, 125] on select "Country [GEOGRAPHIC_DATA] [GEOGRAPHIC_DATA] [GEOGRAPHIC_DATA] [US_STATE] [GEOGR…" at bounding box center [471, 129] width 171 height 26
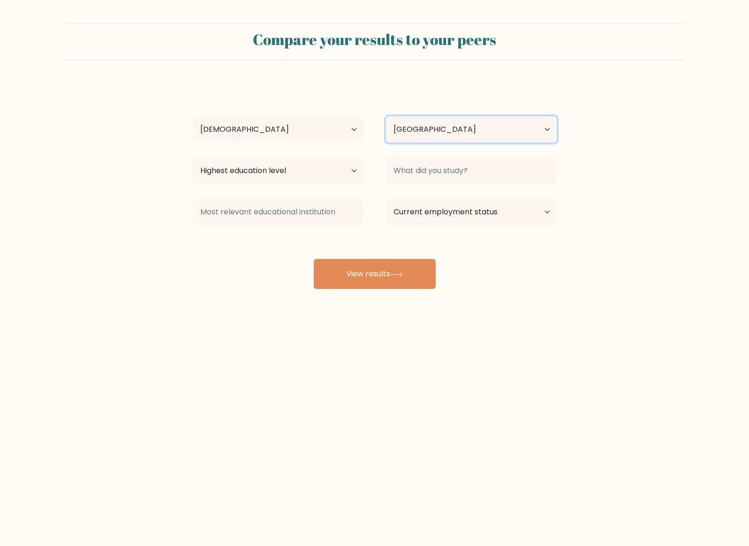
select select "TR"
click at [386, 116] on select "Country [GEOGRAPHIC_DATA] [GEOGRAPHIC_DATA] [GEOGRAPHIC_DATA] [US_STATE] [GEOGR…" at bounding box center [471, 129] width 171 height 26
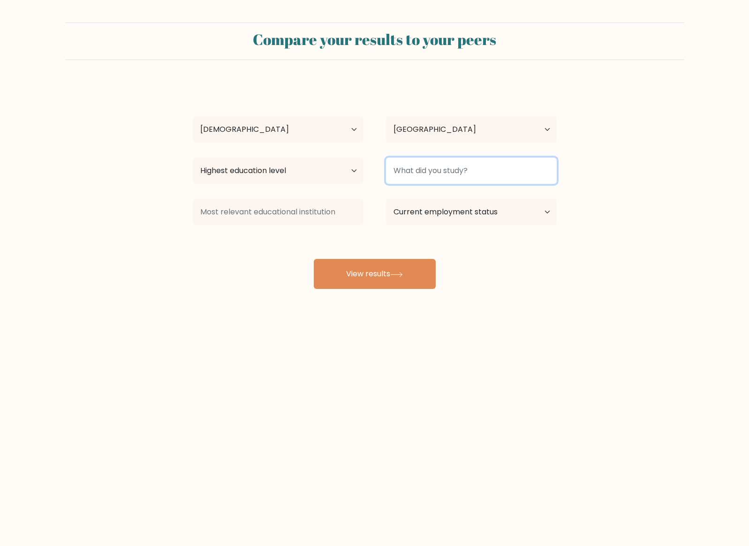
click at [444, 175] on input at bounding box center [471, 171] width 171 height 26
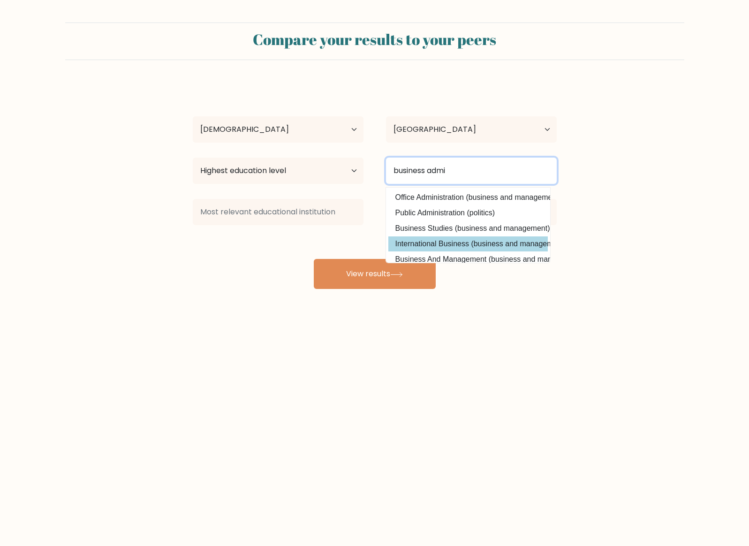
type input "business admi"
click at [432, 248] on div "[PERSON_NAME] Age Under [DEMOGRAPHIC_DATA] [DEMOGRAPHIC_DATA] [DEMOGRAPHIC_DATA…" at bounding box center [374, 186] width 375 height 206
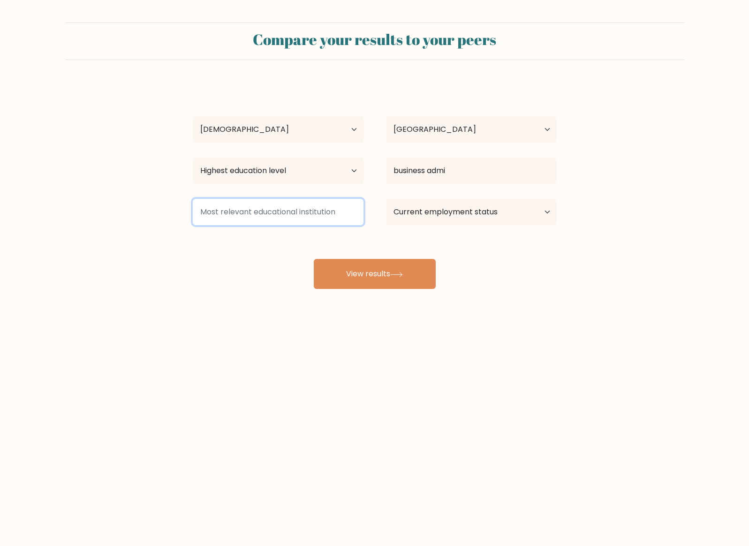
click at [332, 218] on input at bounding box center [278, 212] width 171 height 26
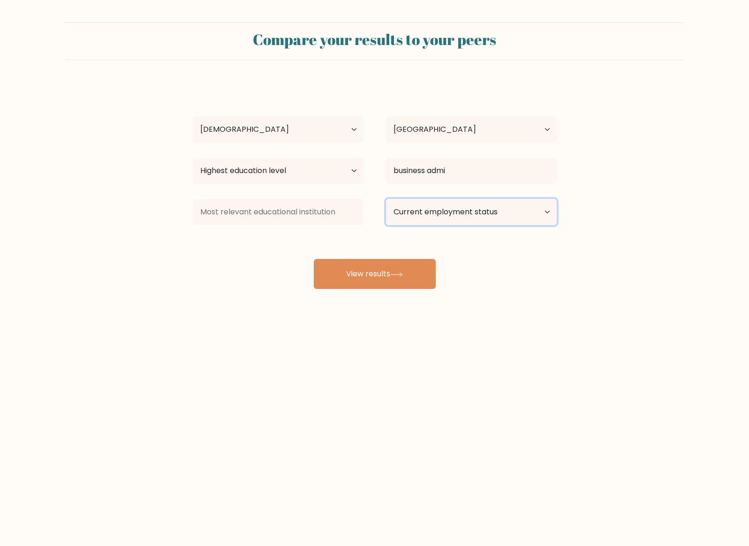
click at [414, 217] on select "Current employment status Employed Student Retired Other / prefer not to answer" at bounding box center [471, 212] width 171 height 26
select select "employed"
click at [386, 199] on select "Current employment status Employed Student Retired Other / prefer not to answer" at bounding box center [471, 212] width 171 height 26
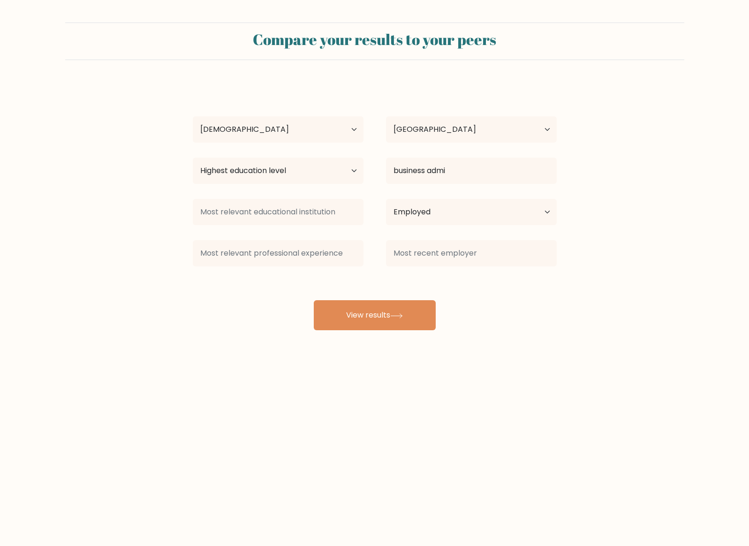
click at [379, 275] on div "Burak Cinar Age Under 18 years old 18-24 years old 25-34 years old 35-44 years …" at bounding box center [374, 207] width 375 height 248
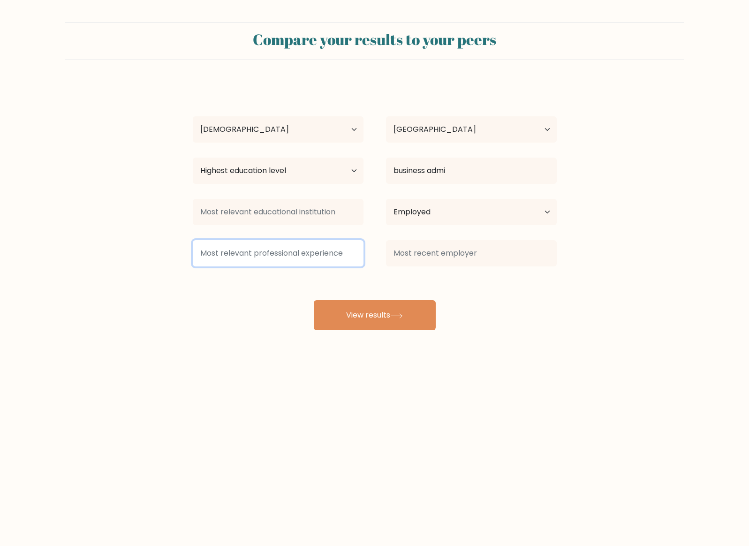
click at [340, 262] on input at bounding box center [278, 253] width 171 height 26
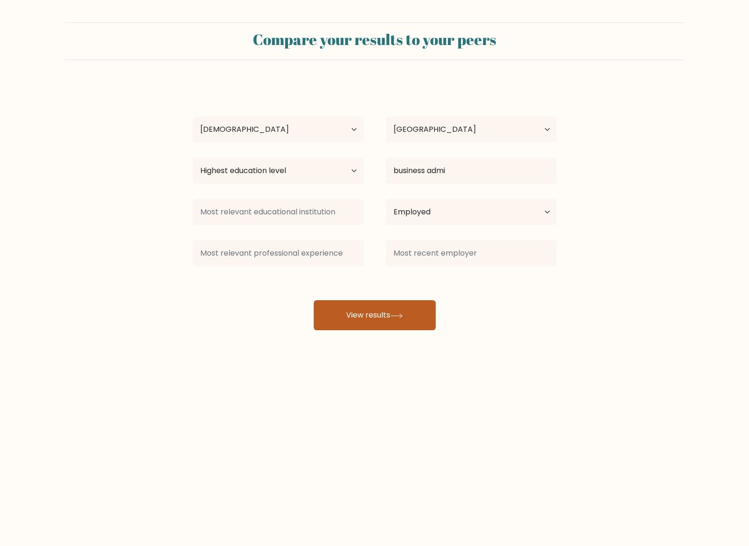
click at [367, 323] on button "View results" at bounding box center [375, 315] width 122 height 30
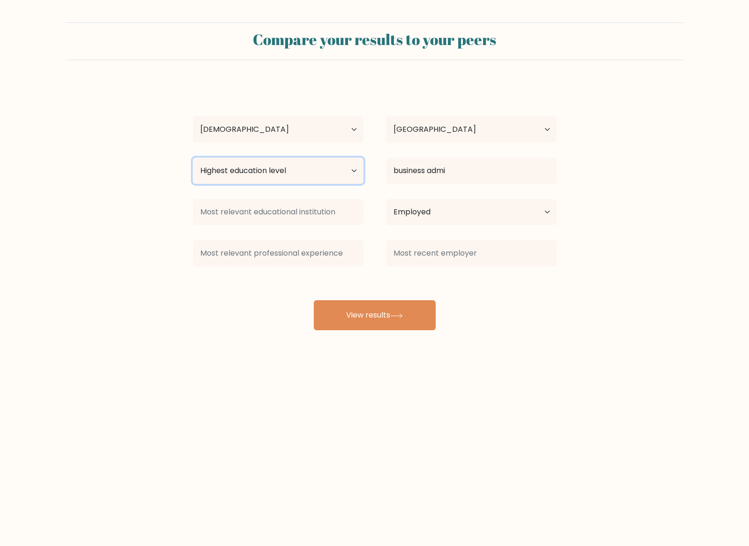
click at [279, 179] on select "Highest education level No schooling Primary Lower Secondary Upper Secondary Oc…" at bounding box center [278, 171] width 171 height 26
select select "masters_degree"
click at [193, 158] on select "Highest education level No schooling Primary Lower Secondary Upper Secondary Oc…" at bounding box center [278, 171] width 171 height 26
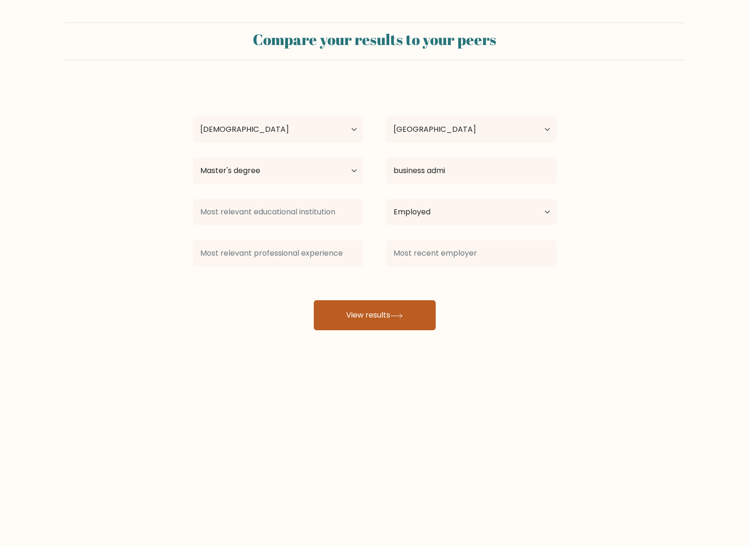
click at [369, 320] on button "View results" at bounding box center [375, 315] width 122 height 30
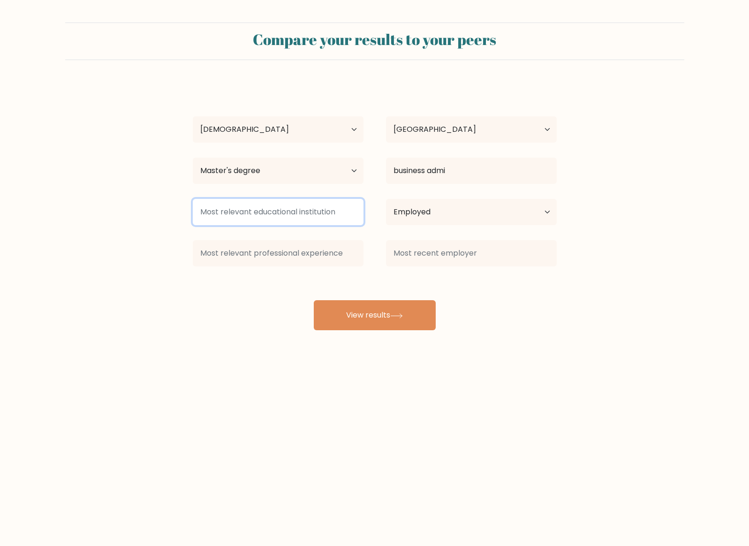
click at [289, 206] on input at bounding box center [278, 212] width 171 height 26
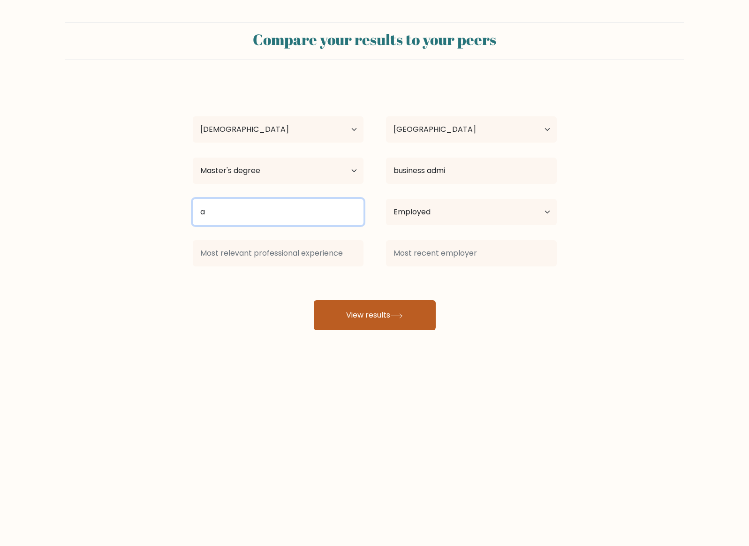
type input "a"
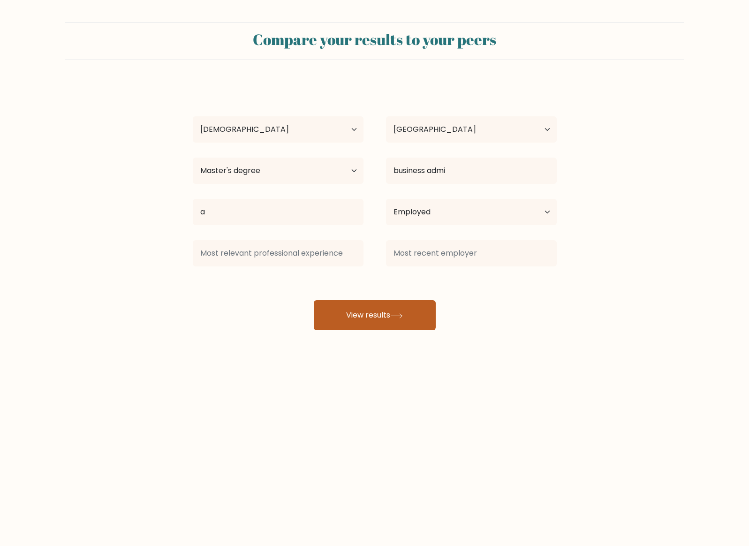
click at [338, 312] on button "View results" at bounding box center [375, 315] width 122 height 30
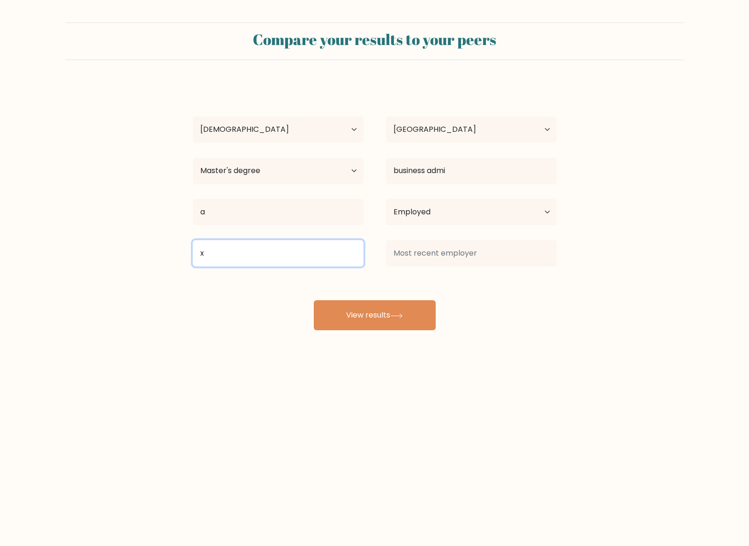
type input "x"
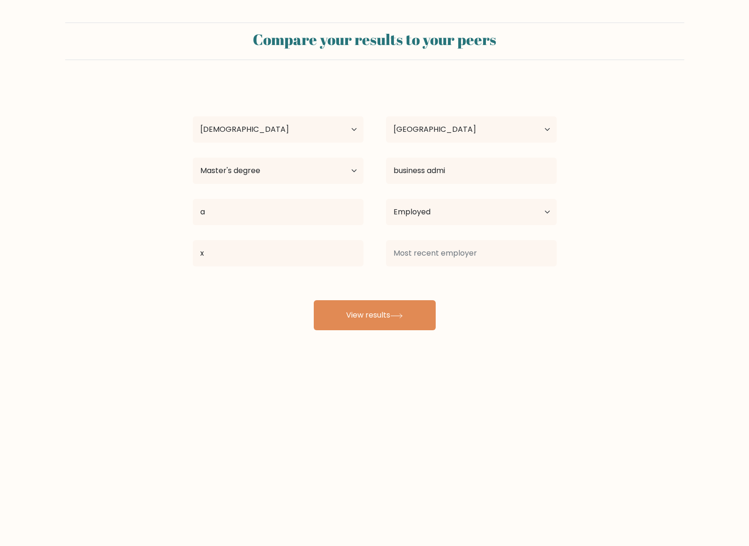
click at [377, 334] on div "Compare your results to your peers Burak Cinar Age Under 18 years old 18-24 yea…" at bounding box center [374, 177] width 749 height 355
click at [377, 319] on button "View results" at bounding box center [375, 315] width 122 height 30
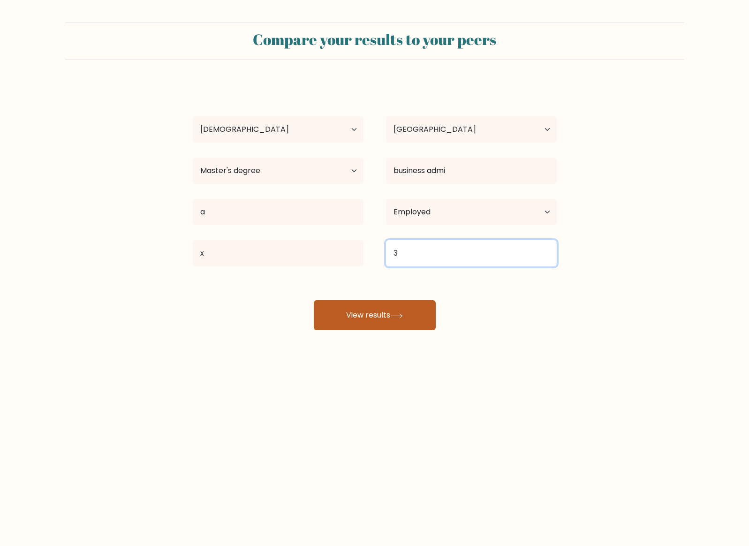
type input "3"
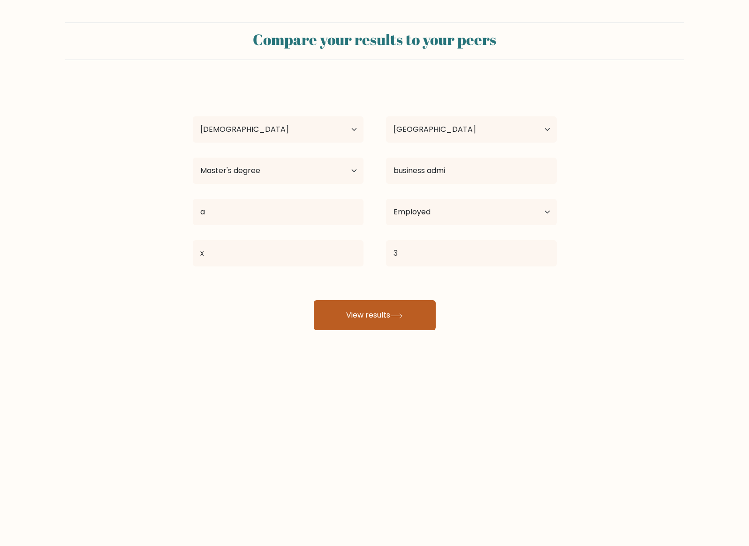
click at [399, 324] on button "View results" at bounding box center [375, 315] width 122 height 30
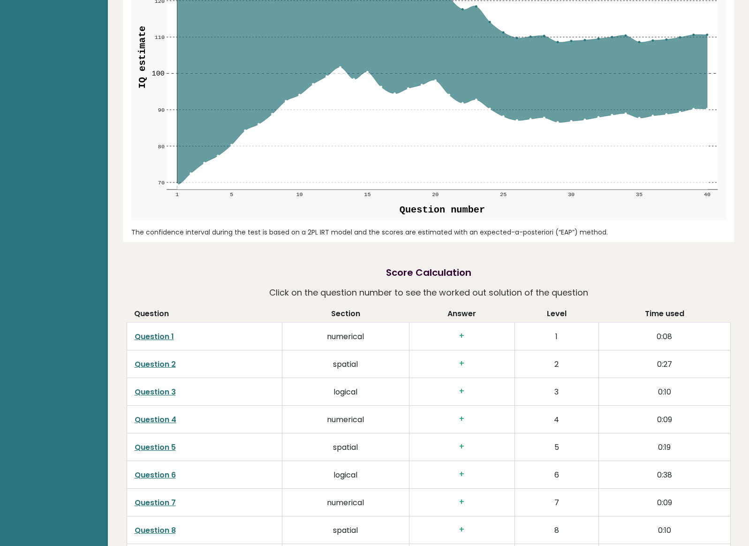
scroll to position [1281, 0]
